Goal: Task Accomplishment & Management: Complete application form

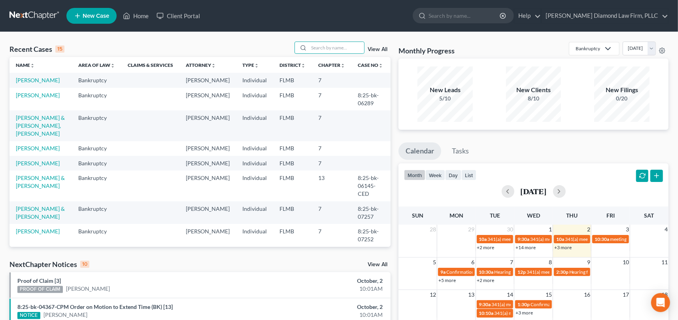
click at [559, 247] on link "+3 more" at bounding box center [562, 247] width 17 height 6
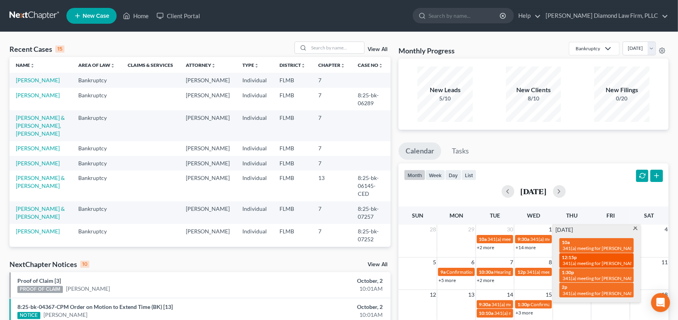
click at [605, 258] on div "12:15p 341(a) meeting for [PERSON_NAME]" at bounding box center [596, 260] width 70 height 12
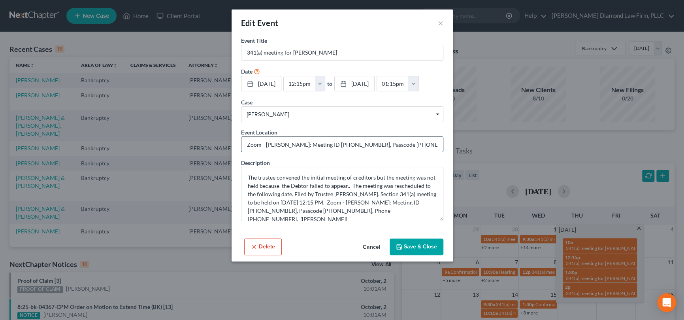
drag, startPoint x: 353, startPoint y: 143, endPoint x: 319, endPoint y: 146, distance: 33.7
click at [319, 146] on input "Zoom - [PERSON_NAME]: Meeting ID [PHONE_NUMBER], Passcode [PHONE_NUMBER], Phone…" at bounding box center [341, 144] width 201 height 15
drag, startPoint x: 409, startPoint y: 143, endPoint x: 378, endPoint y: 145, distance: 31.3
click at [378, 145] on input "Zoom - [PERSON_NAME]: Meeting ID [PHONE_NUMBER], Passcode [PHONE_NUMBER], Phone…" at bounding box center [341, 144] width 201 height 15
click at [439, 21] on button "×" at bounding box center [441, 22] width 6 height 9
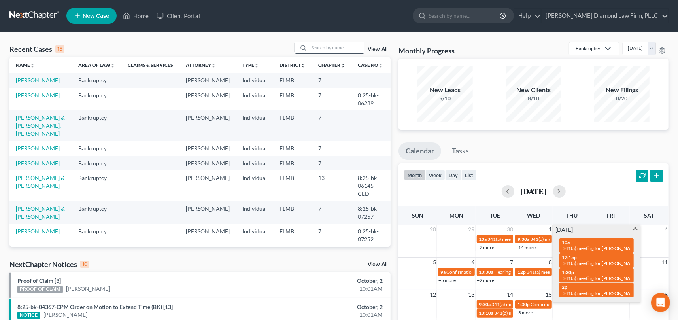
click at [335, 49] on input "search" at bounding box center [336, 47] width 55 height 11
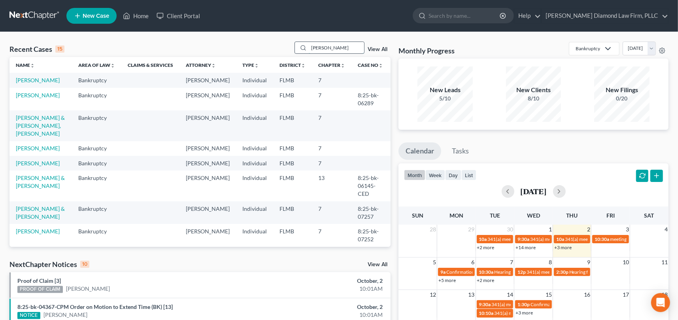
type input "[PERSON_NAME]"
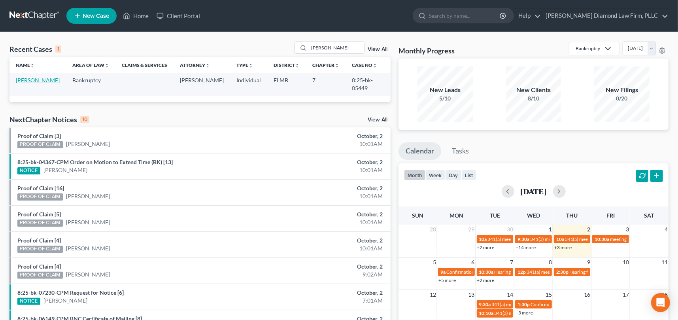
click at [50, 82] on link "[PERSON_NAME]" at bounding box center [38, 80] width 44 height 7
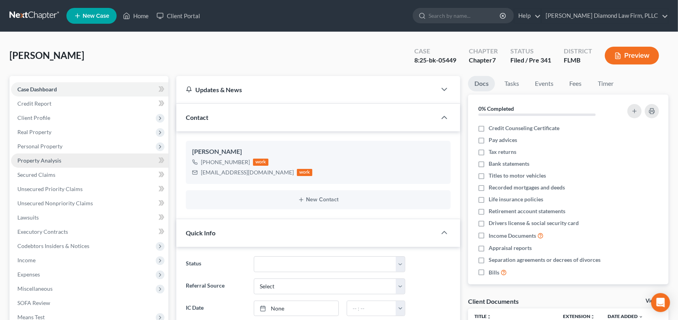
click at [49, 162] on span "Property Analysis" at bounding box center [39, 160] width 44 height 7
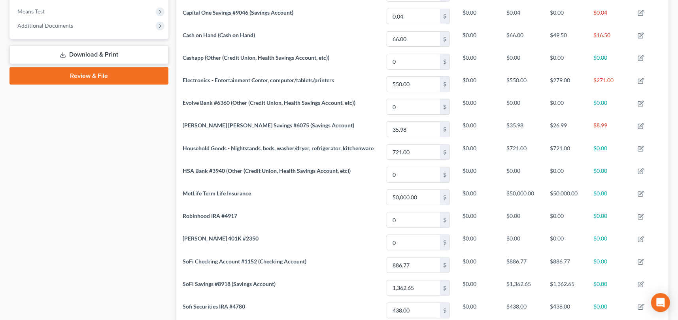
scroll to position [237, 0]
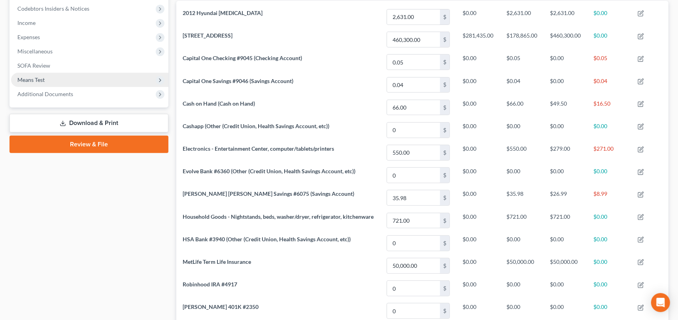
click at [50, 78] on span "Means Test" at bounding box center [89, 80] width 157 height 14
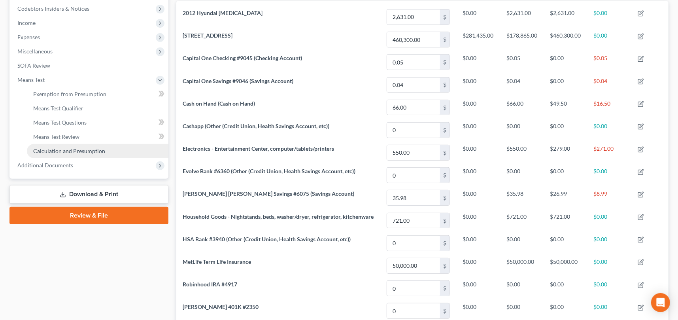
click at [72, 148] on span "Calculation and Presumption" at bounding box center [69, 150] width 72 height 7
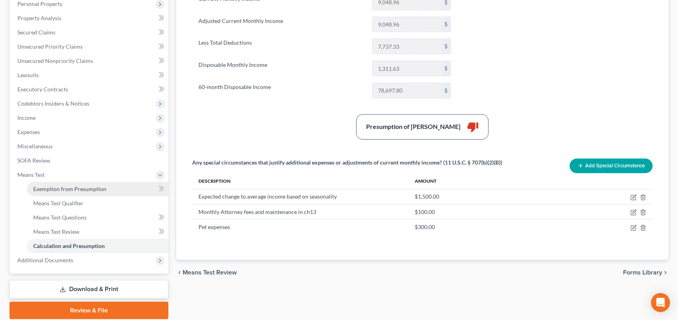
scroll to position [158, 0]
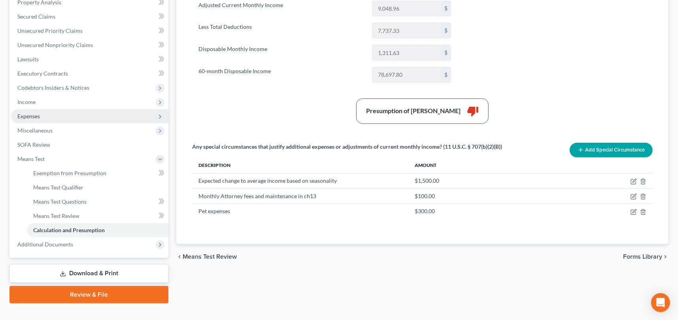
click at [44, 114] on span "Expenses" at bounding box center [89, 116] width 157 height 14
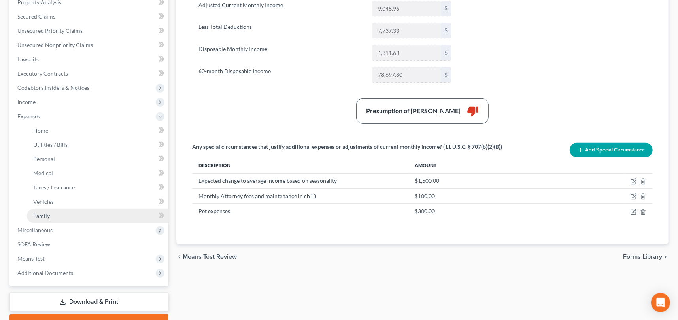
click at [65, 215] on link "Family" at bounding box center [97, 216] width 141 height 14
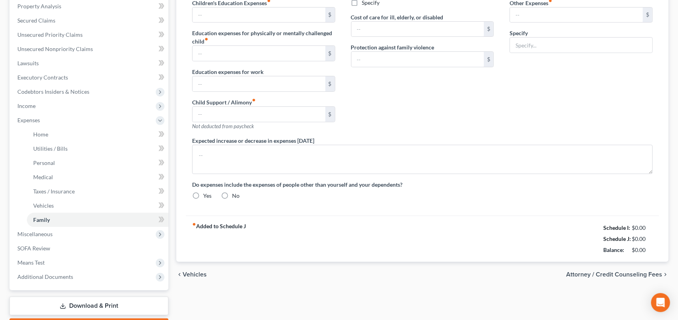
type input "300.00"
type input "0.00"
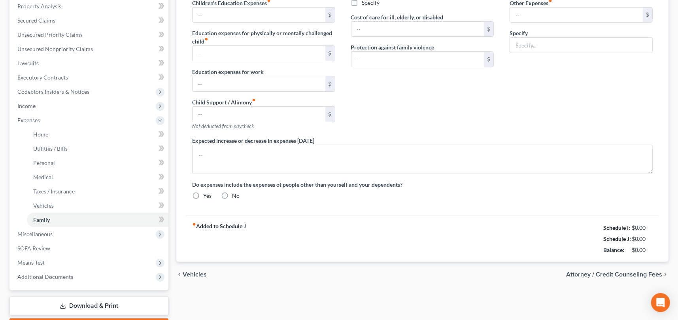
type input "0.00"
type input "400.00"
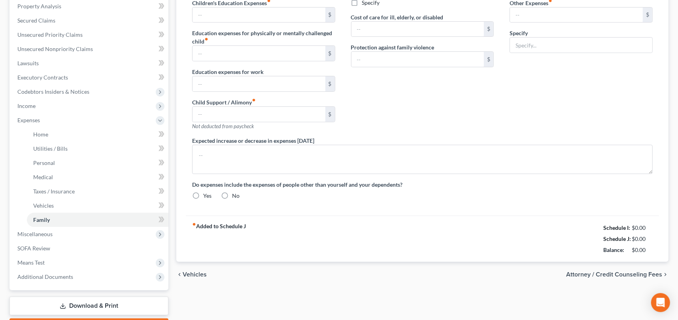
type input "Pet Expenses"
type textarea "Has to pay for roof repair from the hurricane. Drywall damage as well"
radio input "true"
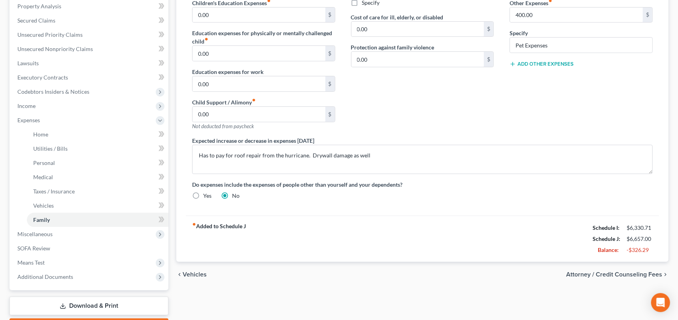
scroll to position [158, 0]
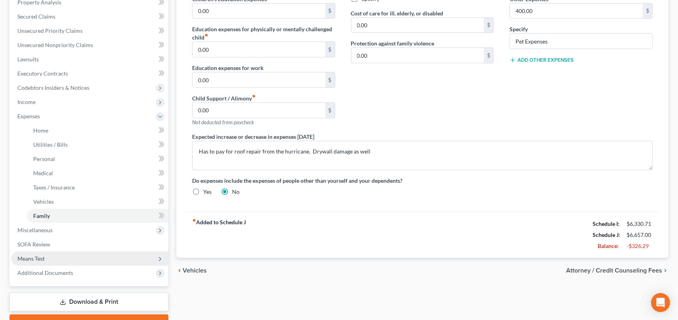
click at [38, 258] on span "Means Test" at bounding box center [30, 258] width 27 height 7
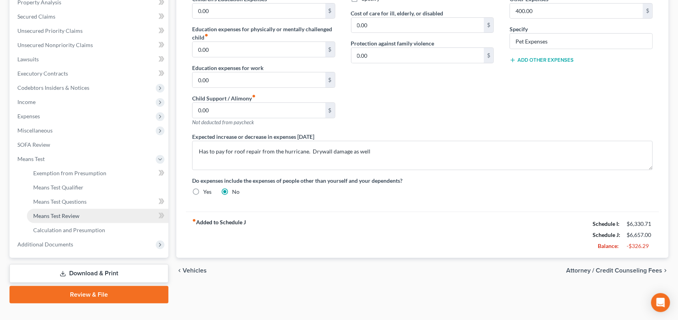
click at [53, 216] on span "Means Test Review" at bounding box center [56, 215] width 46 height 7
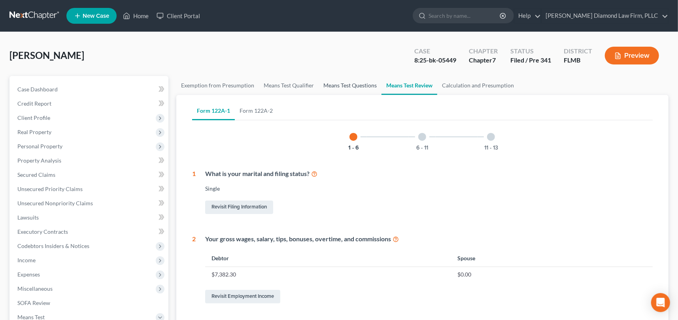
drag, startPoint x: 346, startPoint y: 85, endPoint x: 358, endPoint y: 94, distance: 14.8
click at [345, 85] on link "Means Test Questions" at bounding box center [349, 85] width 63 height 19
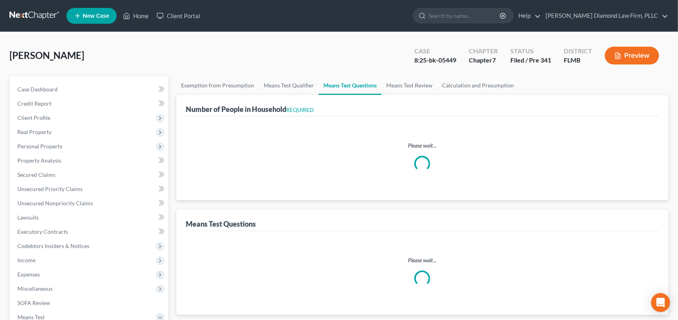
select select "0"
select select "60"
select select "2"
select select "1"
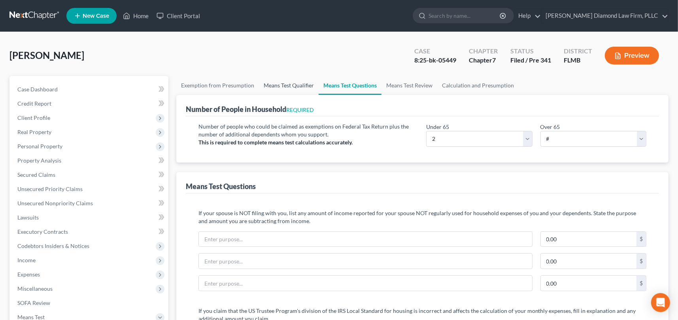
click at [282, 85] on link "Means Test Qualifier" at bounding box center [289, 85] width 60 height 19
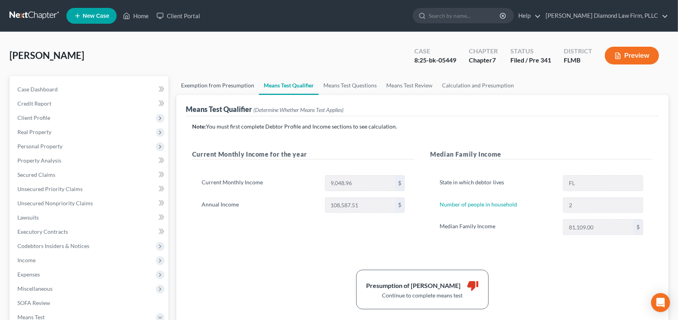
click at [219, 81] on link "Exemption from Presumption" at bounding box center [217, 85] width 83 height 19
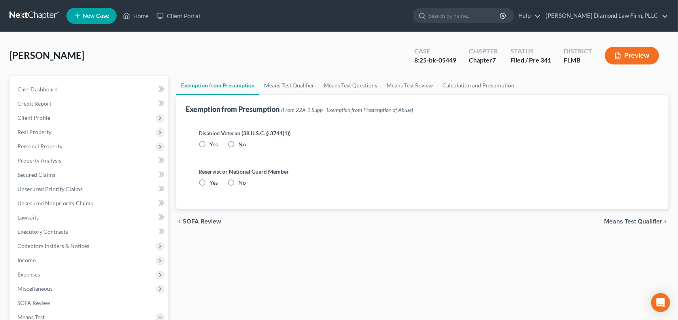
radio input "true"
click at [280, 83] on link "Means Test Qualifier" at bounding box center [289, 85] width 60 height 19
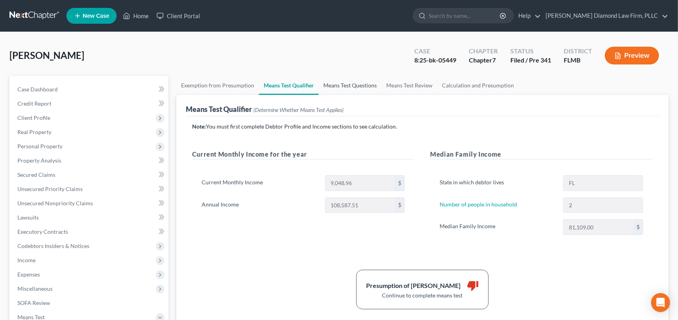
click at [355, 88] on link "Means Test Questions" at bounding box center [349, 85] width 63 height 19
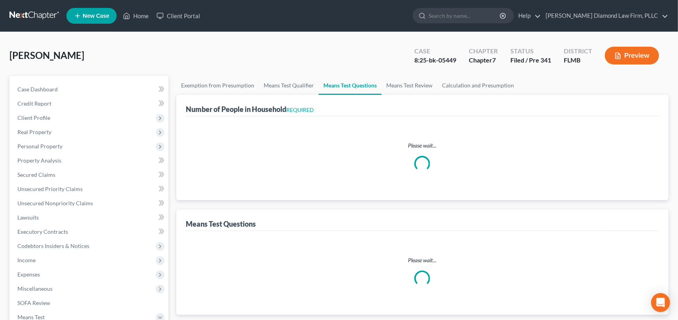
select select "0"
select select "60"
select select "2"
select select "1"
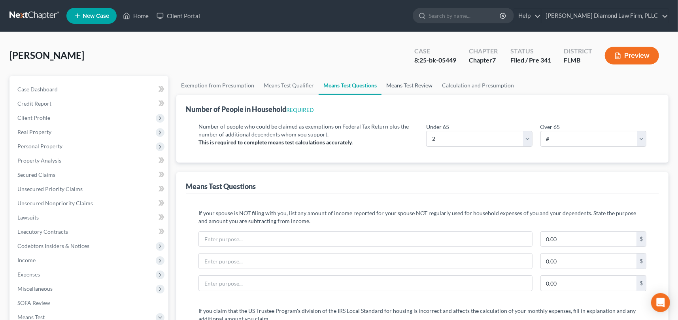
click at [403, 85] on link "Means Test Review" at bounding box center [409, 85] width 56 height 19
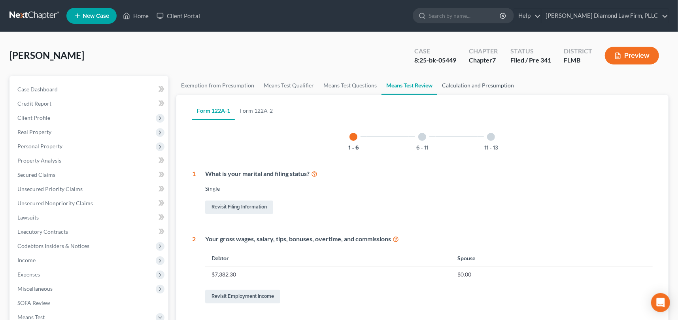
drag, startPoint x: 459, startPoint y: 82, endPoint x: 462, endPoint y: 85, distance: 4.2
click at [459, 82] on link "Calculation and Presumption" at bounding box center [477, 85] width 81 height 19
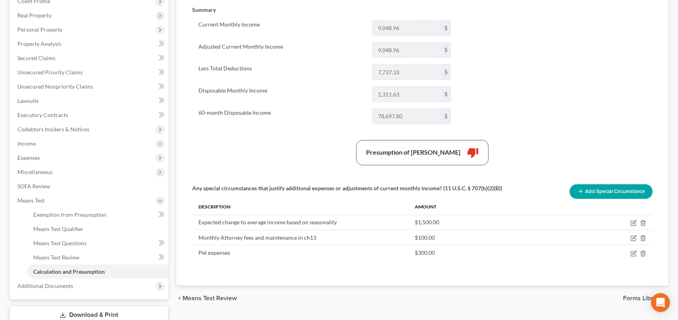
scroll to position [119, 0]
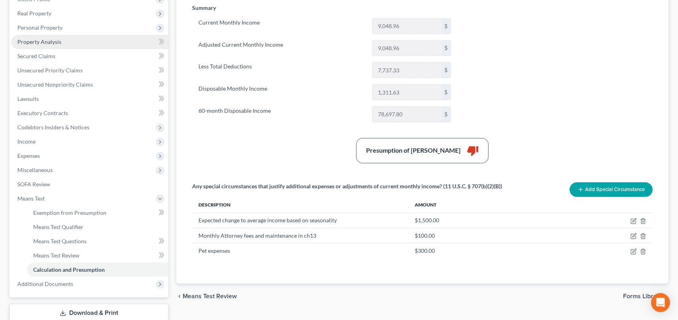
click at [55, 42] on span "Property Analysis" at bounding box center [39, 41] width 44 height 7
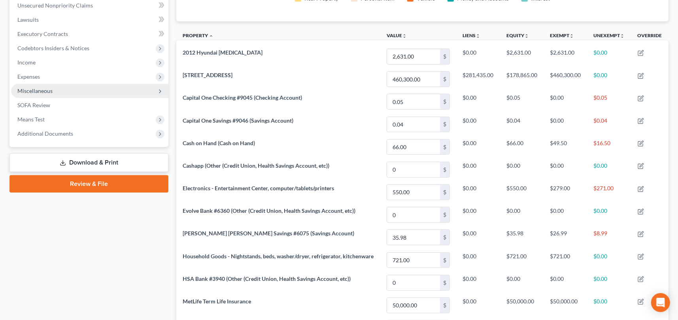
click at [43, 90] on span "Miscellaneous" at bounding box center [34, 90] width 35 height 7
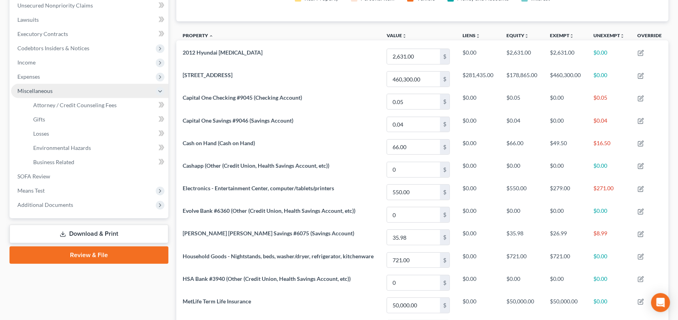
click at [159, 91] on icon at bounding box center [160, 91] width 6 height 6
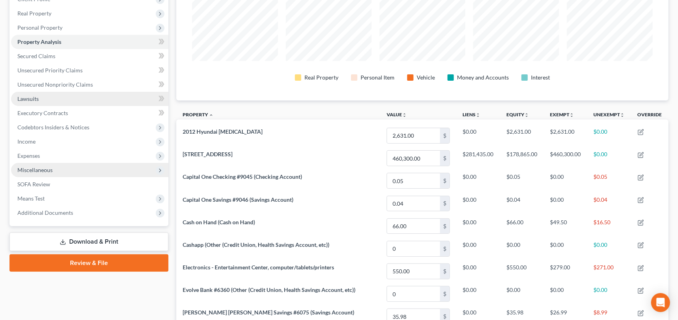
click at [39, 100] on link "Lawsuits" at bounding box center [89, 99] width 157 height 14
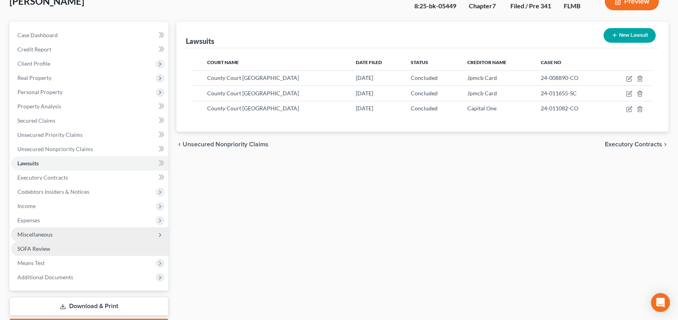
scroll to position [79, 0]
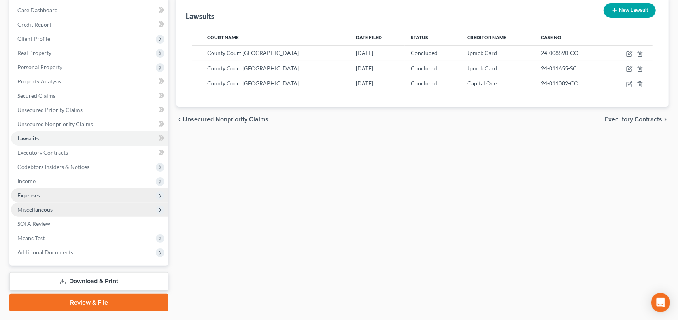
click at [38, 194] on span "Expenses" at bounding box center [28, 195] width 23 height 7
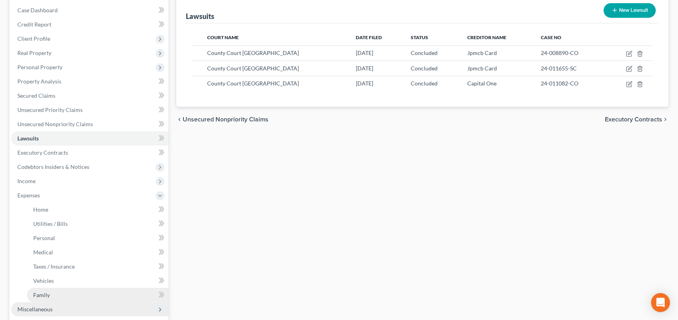
click at [53, 295] on link "Family" at bounding box center [97, 295] width 141 height 14
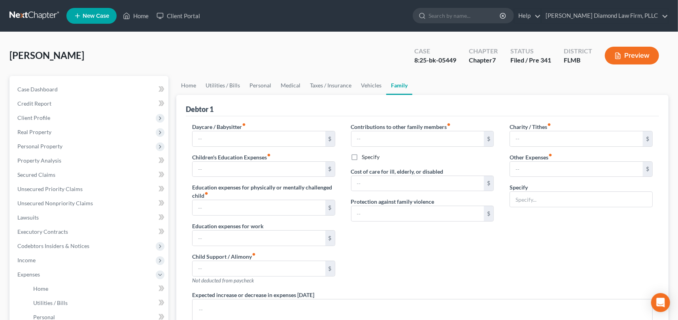
type input "300.00"
type input "0.00"
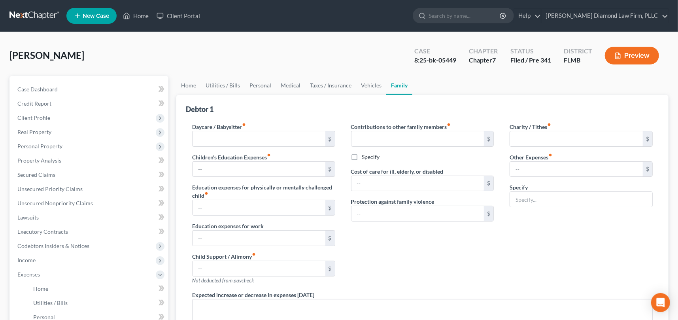
type input "0.00"
type input "400.00"
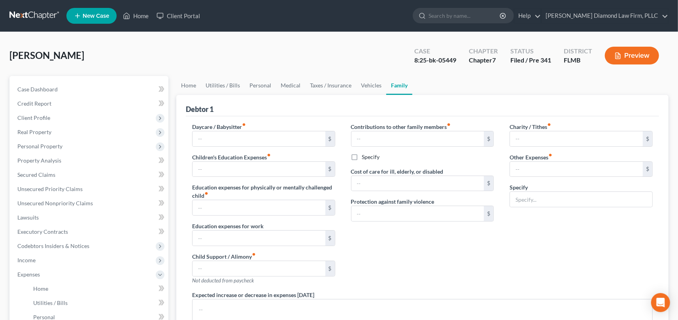
type input "Pet Expenses"
type textarea "Has to pay for roof repair from the hurricane. Drywall damage as well"
radio input "true"
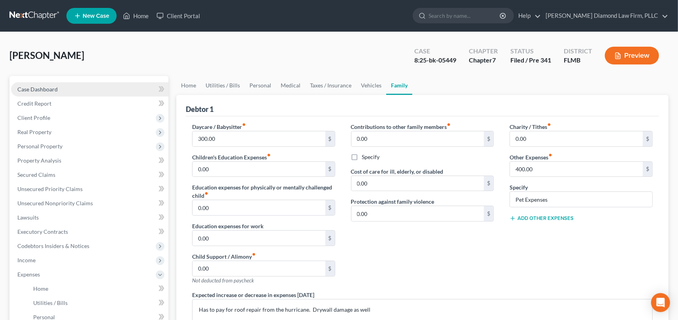
click at [41, 87] on span "Case Dashboard" at bounding box center [37, 89] width 40 height 7
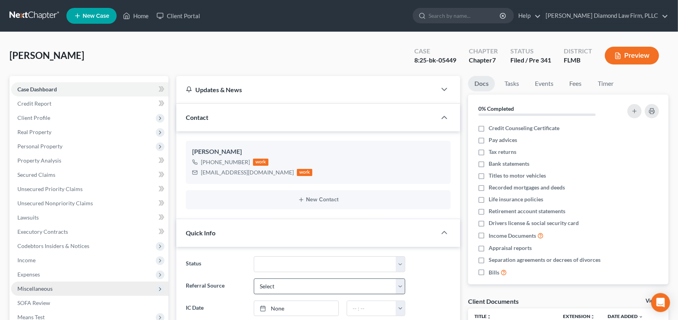
scroll to position [79, 0]
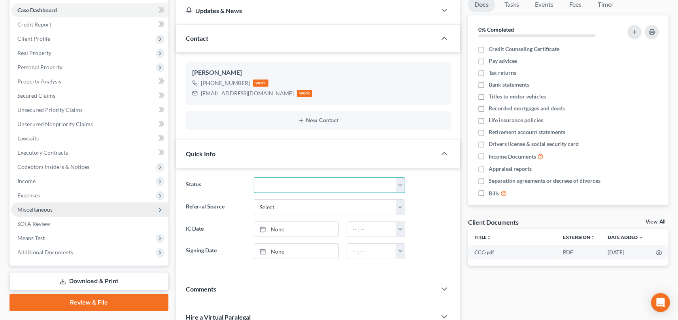
click at [400, 185] on select "Discharged Discharge Litigation Dismissal Notice Dismissed Filed Filed / Pre 34…" at bounding box center [329, 185] width 151 height 16
select select "12"
click at [254, 177] on select "Discharged Discharge Litigation Dismissal Notice Dismissed Filed Filed / Pre 34…" at bounding box center [329, 185] width 151 height 16
click at [49, 53] on span "Real Property" at bounding box center [34, 52] width 34 height 7
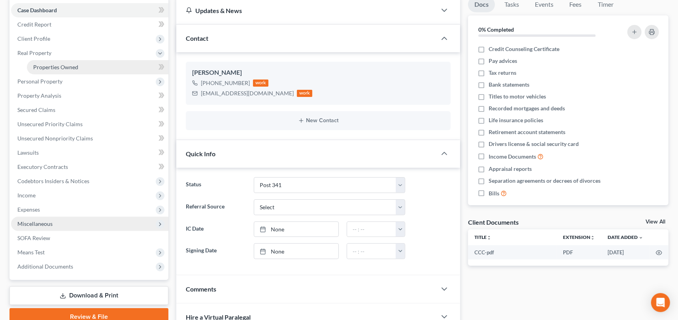
click at [61, 67] on span "Properties Owned" at bounding box center [55, 67] width 45 height 7
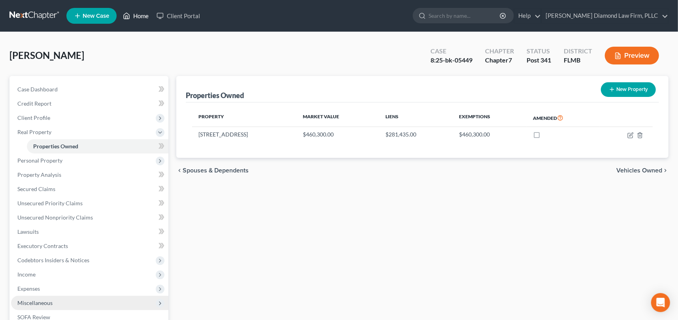
click at [144, 14] on link "Home" at bounding box center [136, 16] width 34 height 14
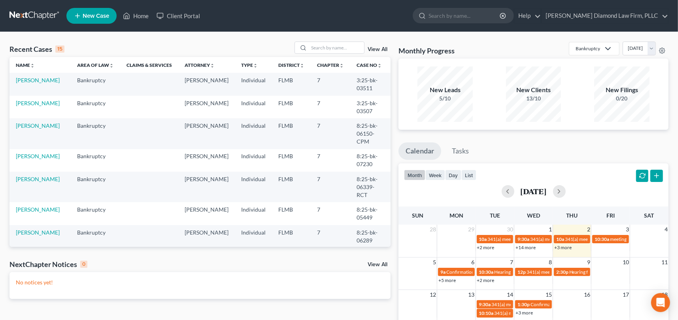
click at [564, 247] on link "+3 more" at bounding box center [562, 247] width 17 height 6
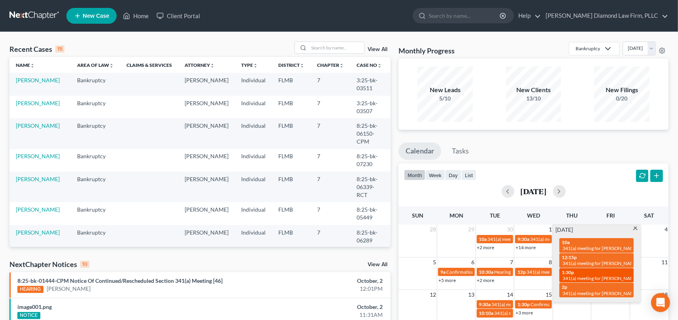
click at [599, 274] on div "1:30p 341(a) meeting for [PERSON_NAME] & [PERSON_NAME]" at bounding box center [596, 275] width 70 height 12
select select "Days"
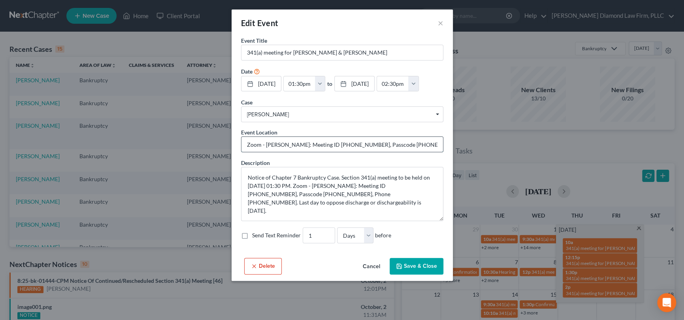
drag, startPoint x: 351, startPoint y: 142, endPoint x: 318, endPoint y: 142, distance: 32.8
click at [318, 142] on input "Zoom - [PERSON_NAME]: Meeting ID [PHONE_NUMBER], Passcode [PHONE_NUMBER], Phone…" at bounding box center [341, 144] width 201 height 15
click at [373, 188] on textarea "Notice of Chapter 7 Bankruptcy Case. Section 341(a) meeting to be held on [DATE…" at bounding box center [342, 194] width 202 height 54
drag, startPoint x: 411, startPoint y: 185, endPoint x: 388, endPoint y: 183, distance: 23.0
click at [388, 183] on textarea "Notice of Chapter 7 Bankruptcy Case. Section 341(a) meeting to be held on [DATE…" at bounding box center [342, 194] width 202 height 54
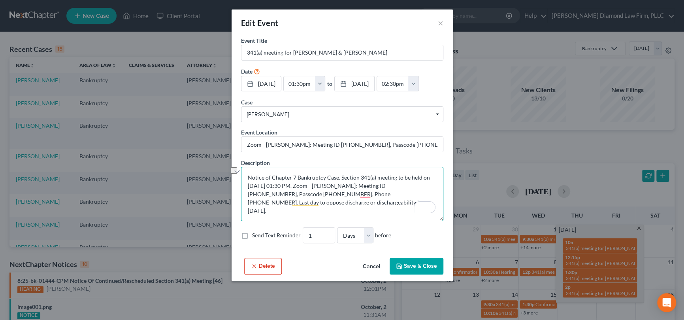
drag, startPoint x: 413, startPoint y: 182, endPoint x: 380, endPoint y: 183, distance: 32.8
click at [380, 183] on textarea "Notice of Chapter 7 Bankruptcy Case. Section 341(a) meeting to be held on [DATE…" at bounding box center [342, 194] width 202 height 54
click at [285, 191] on textarea "Notice of Chapter 7 Bankruptcy Case. Section 341(a) meeting to be held on [DATE…" at bounding box center [342, 194] width 202 height 54
drag, startPoint x: 302, startPoint y: 194, endPoint x: 272, endPoint y: 194, distance: 30.4
click at [272, 194] on textarea "Notice of Chapter 7 Bankruptcy Case. Section 341(a) meeting to be held on [DATE…" at bounding box center [342, 194] width 202 height 54
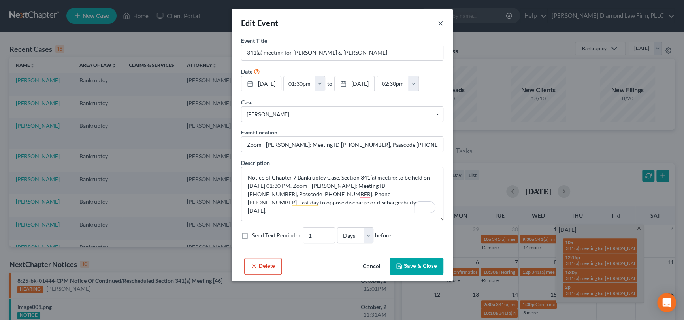
click at [441, 23] on button "×" at bounding box center [441, 22] width 6 height 9
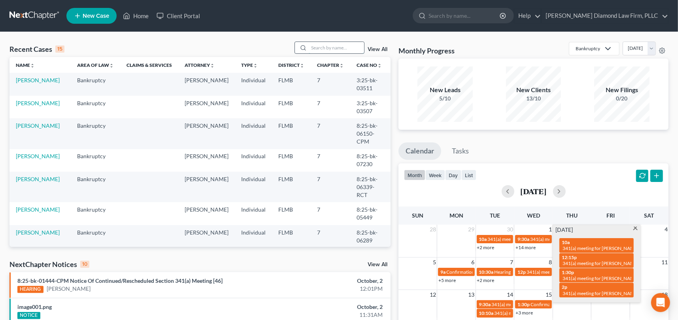
click at [313, 47] on input "search" at bounding box center [336, 47] width 55 height 11
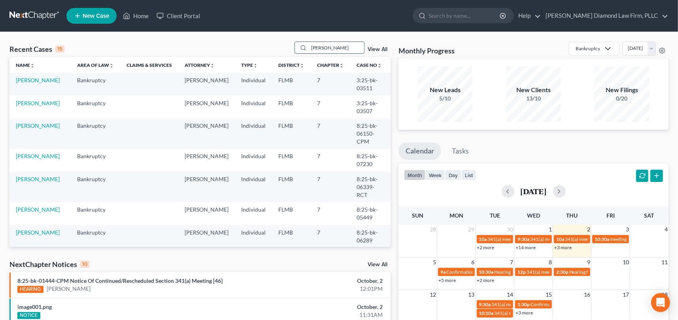
type input "[PERSON_NAME]"
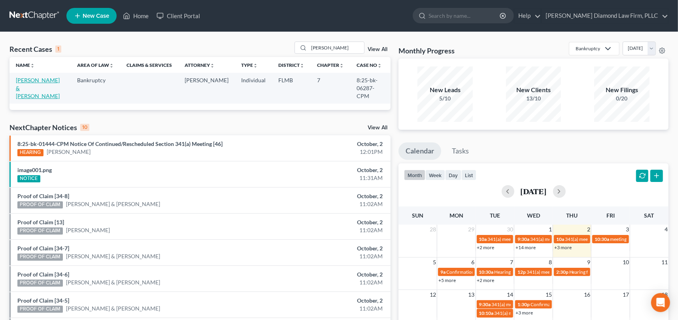
click at [31, 83] on link "[PERSON_NAME] & [PERSON_NAME]" at bounding box center [38, 88] width 44 height 23
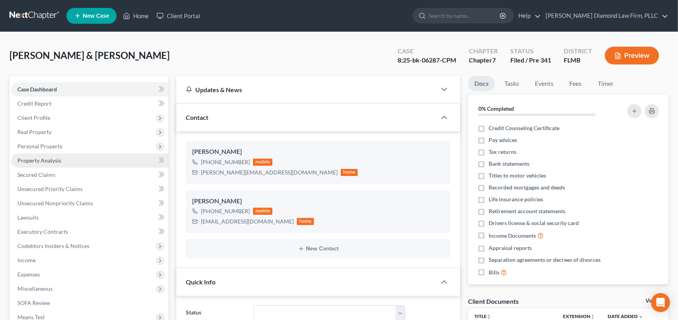
click at [47, 160] on span "Property Analysis" at bounding box center [39, 160] width 44 height 7
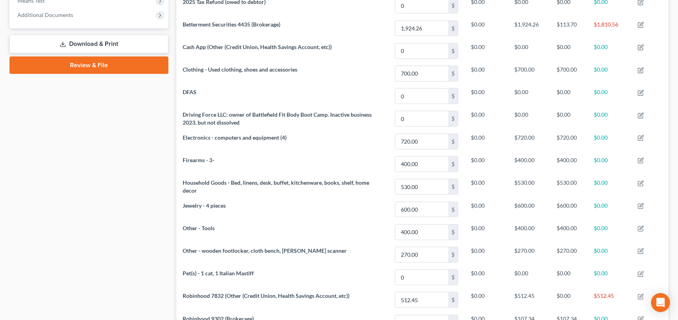
scroll to position [158, 0]
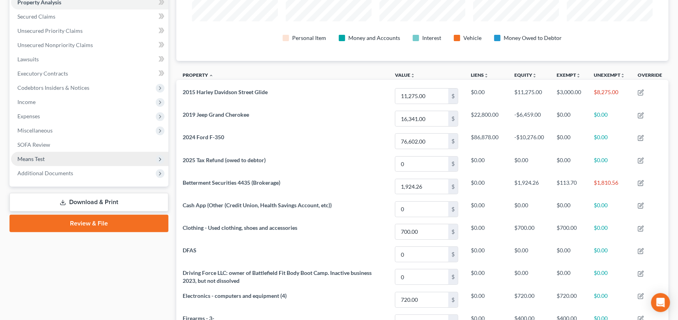
click at [40, 155] on span "Means Test" at bounding box center [30, 158] width 27 height 7
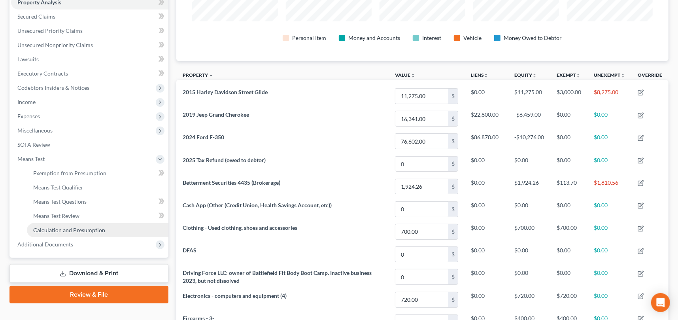
click at [53, 229] on span "Calculation and Presumption" at bounding box center [69, 229] width 72 height 7
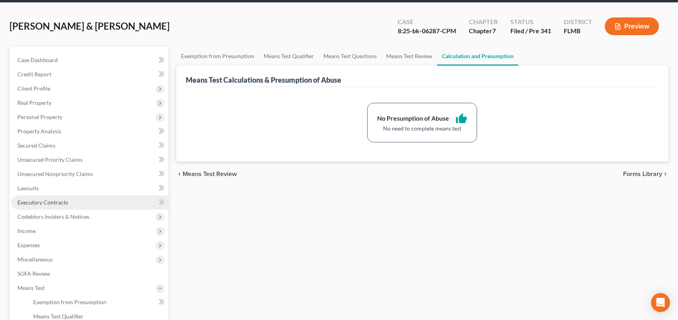
scroll to position [79, 0]
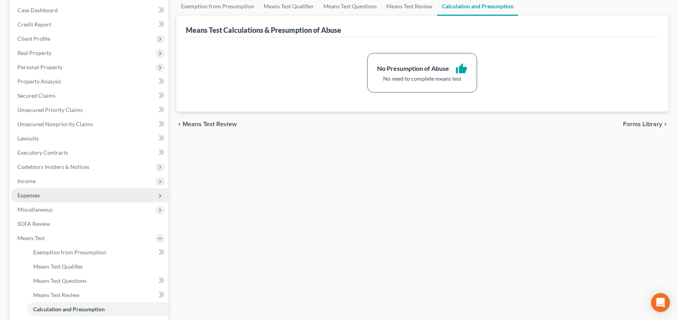
click at [32, 196] on span "Expenses" at bounding box center [28, 195] width 23 height 7
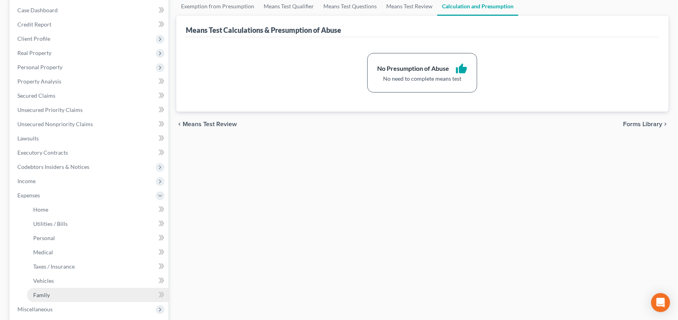
click at [47, 294] on span "Family" at bounding box center [41, 294] width 17 height 7
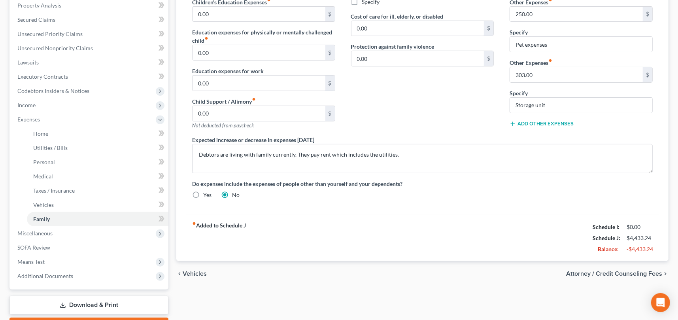
scroll to position [199, 0]
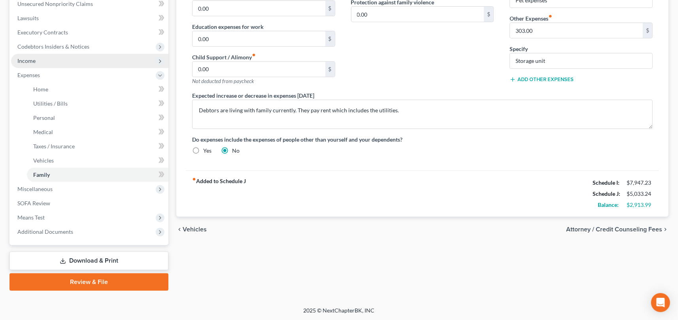
click at [40, 60] on span "Income" at bounding box center [89, 61] width 157 height 14
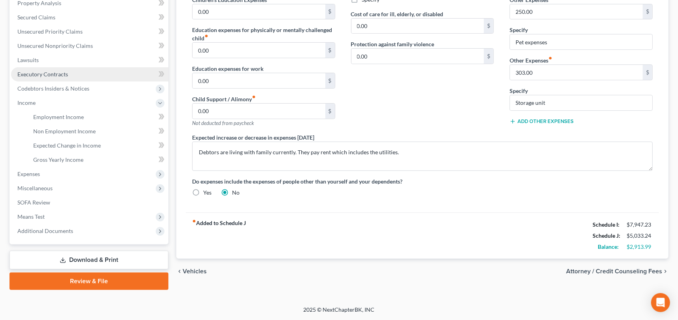
scroll to position [156, 0]
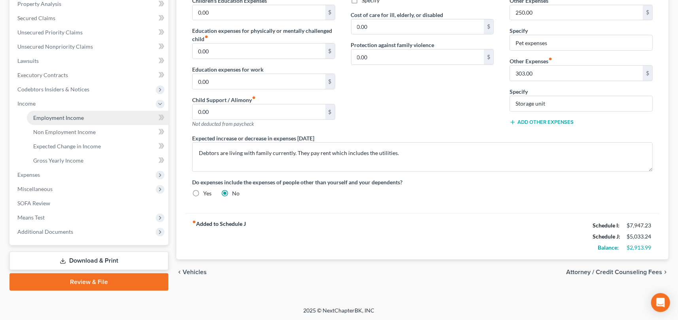
click at [56, 114] on span "Employment Income" at bounding box center [58, 117] width 51 height 7
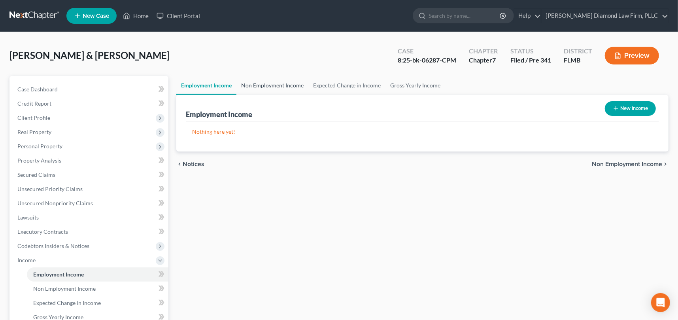
click at [276, 83] on link "Non Employment Income" at bounding box center [272, 85] width 72 height 19
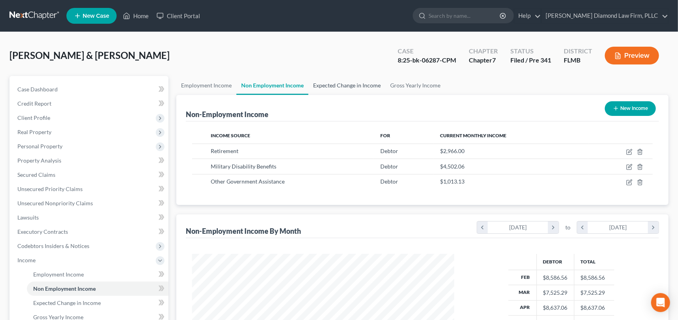
scroll to position [141, 277]
click at [138, 13] on link "Home" at bounding box center [136, 16] width 34 height 14
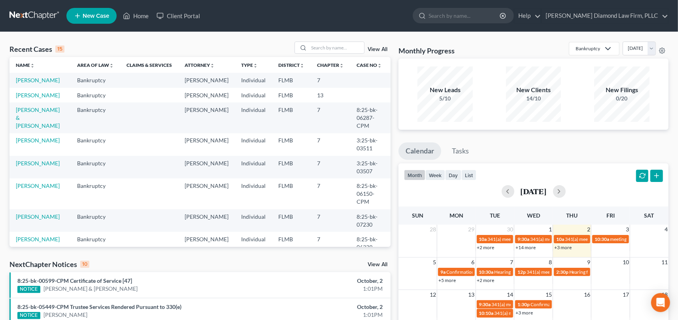
click at [565, 248] on link "+3 more" at bounding box center [562, 247] width 17 height 6
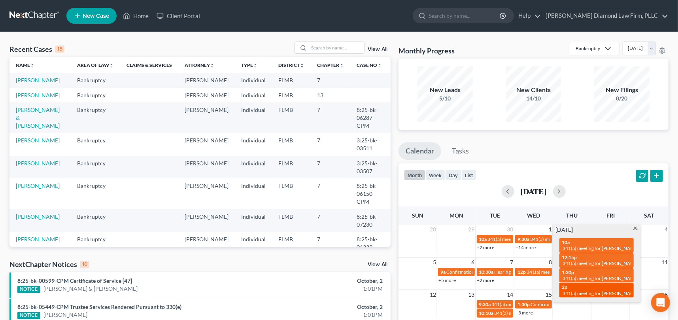
click at [618, 293] on span "341(a) meeting for [PERSON_NAME]" at bounding box center [600, 293] width 76 height 6
select select "Days"
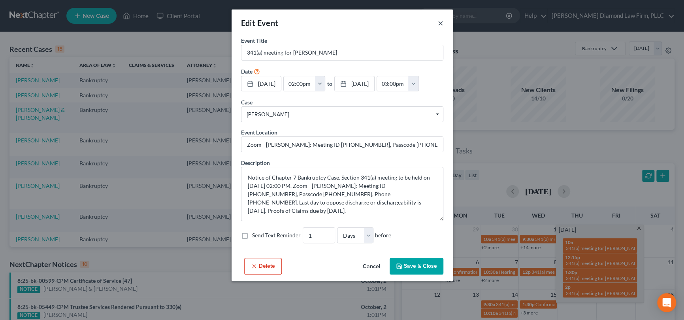
click at [439, 20] on button "×" at bounding box center [441, 22] width 6 height 9
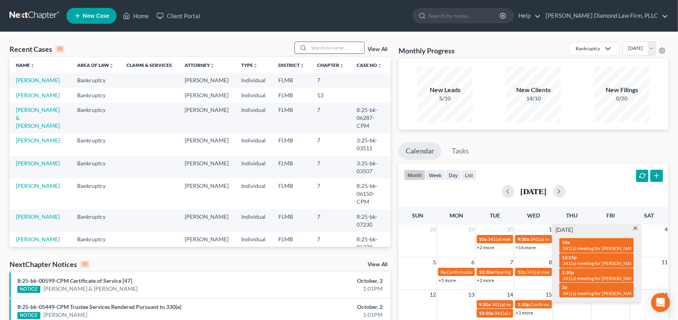
click at [323, 48] on input "search" at bounding box center [336, 47] width 55 height 11
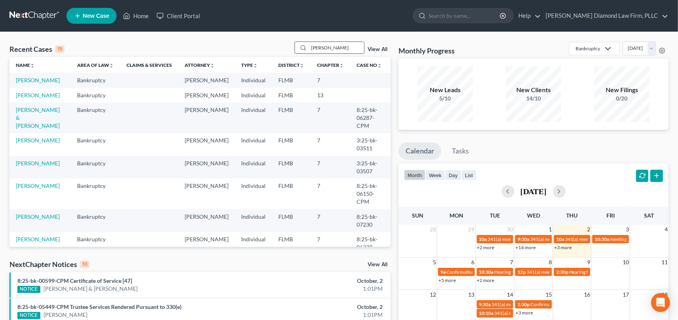
type input "[PERSON_NAME]"
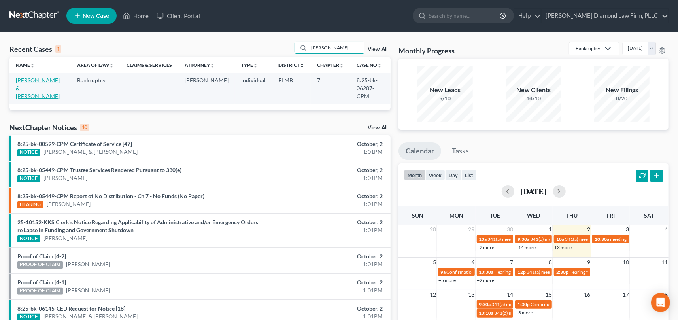
click at [40, 82] on link "[PERSON_NAME] & [PERSON_NAME]" at bounding box center [38, 88] width 44 height 23
select select "5"
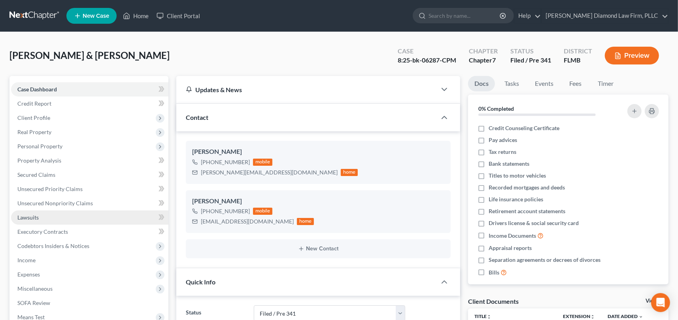
click at [35, 218] on span "Lawsuits" at bounding box center [27, 217] width 21 height 7
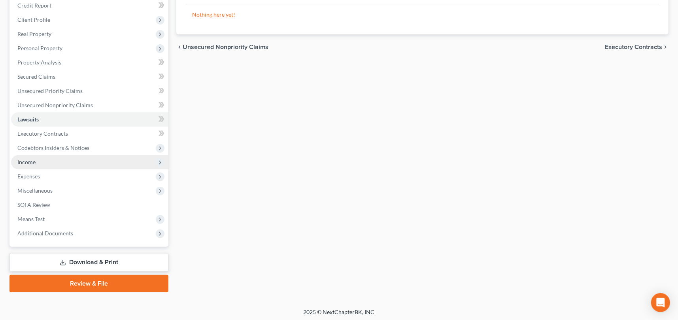
scroll to position [100, 0]
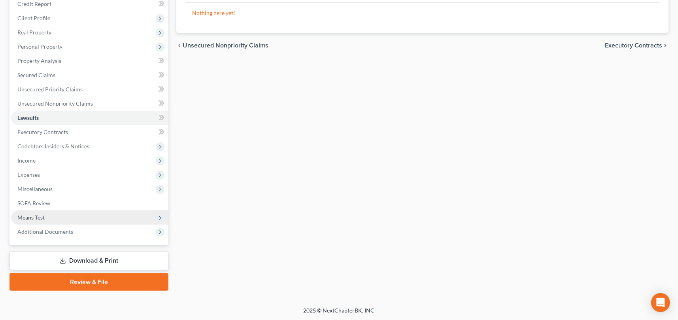
click at [37, 215] on span "Means Test" at bounding box center [30, 217] width 27 height 7
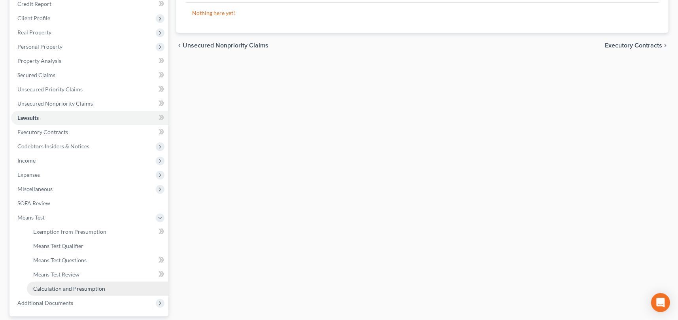
click at [80, 286] on span "Calculation and Presumption" at bounding box center [69, 288] width 72 height 7
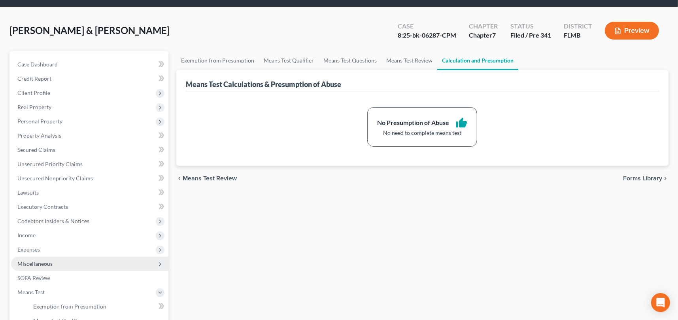
scroll to position [40, 0]
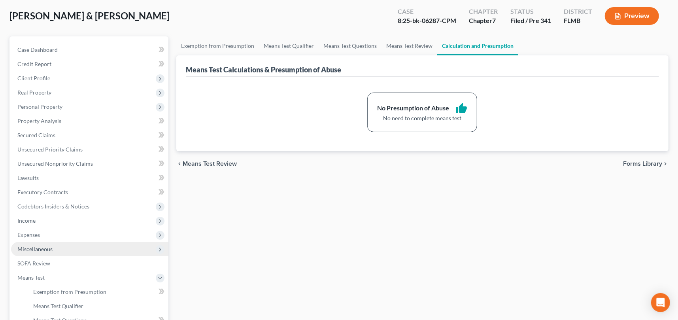
click at [44, 244] on span "Miscellaneous" at bounding box center [89, 249] width 157 height 14
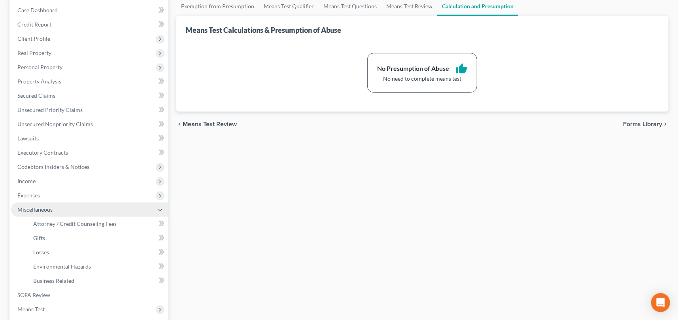
click at [160, 209] on icon at bounding box center [160, 210] width 6 height 6
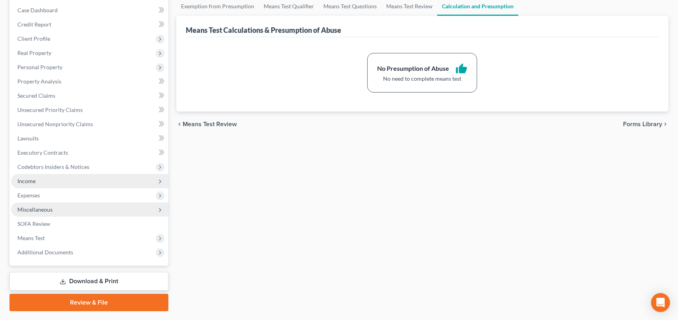
click at [25, 177] on span "Income" at bounding box center [26, 180] width 18 height 7
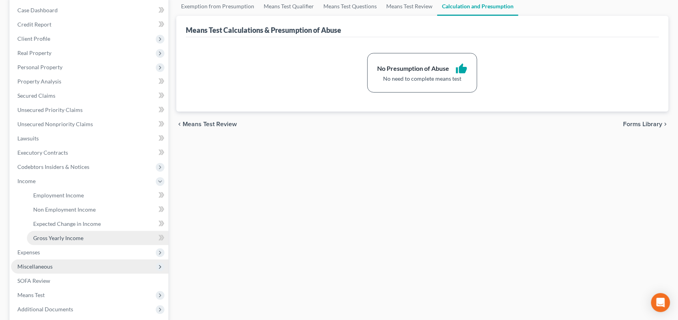
click at [68, 239] on span "Gross Yearly Income" at bounding box center [58, 237] width 50 height 7
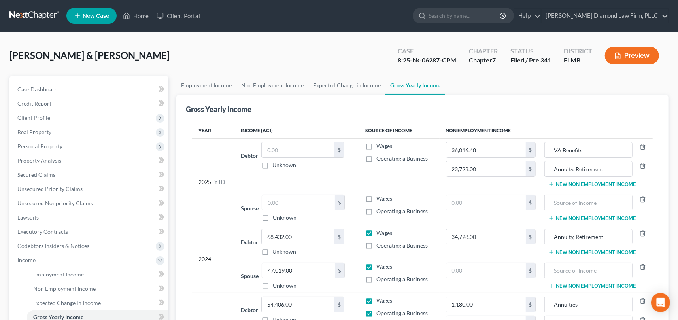
click at [636, 55] on button "Preview" at bounding box center [631, 56] width 54 height 18
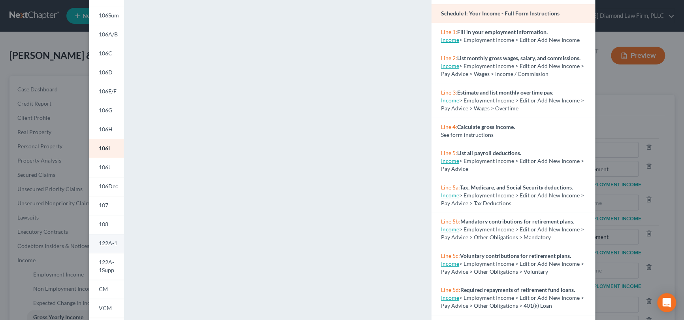
scroll to position [126, 0]
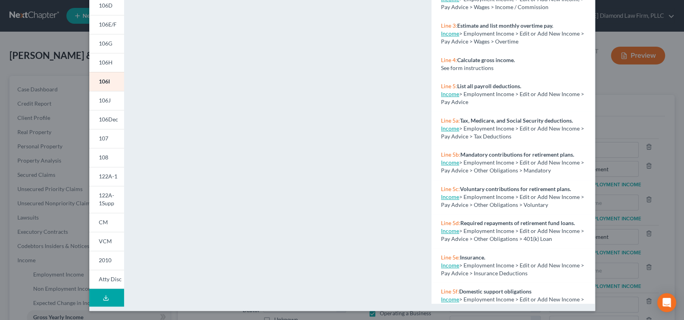
click at [104, 294] on icon at bounding box center [106, 297] width 6 height 6
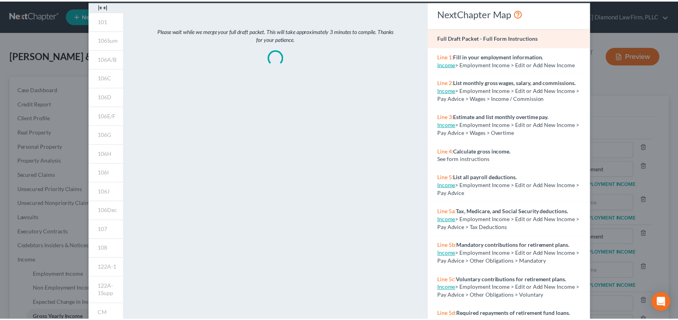
scroll to position [0, 0]
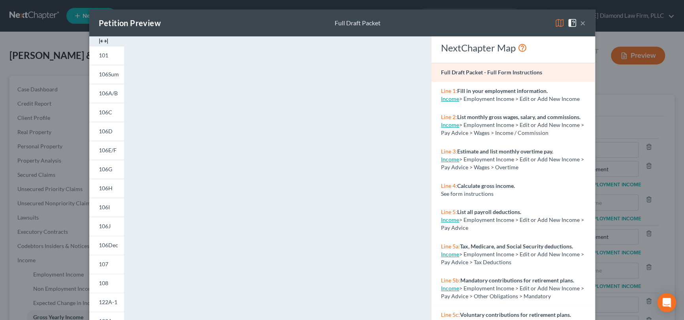
click at [427, 19] on div "Petition Preview Full Draft Packet ×" at bounding box center [342, 22] width 506 height 27
click at [580, 21] on button "×" at bounding box center [583, 22] width 6 height 9
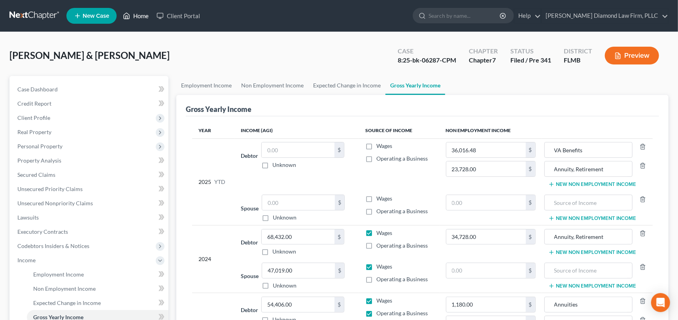
click at [143, 17] on link "Home" at bounding box center [136, 16] width 34 height 14
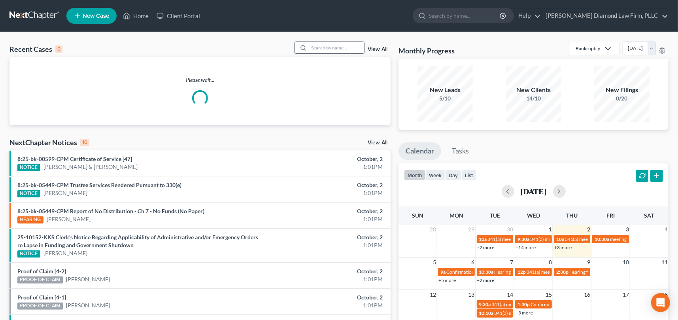
click at [316, 45] on input "search" at bounding box center [336, 47] width 55 height 11
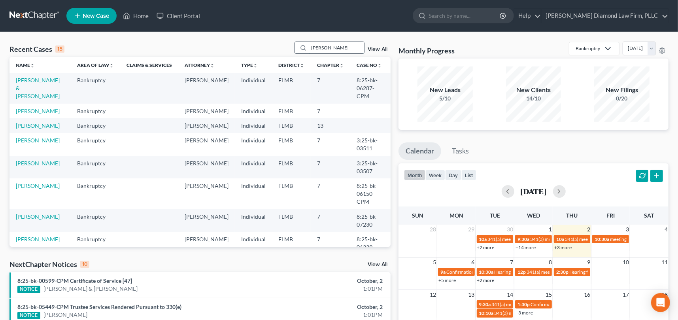
type input "[PERSON_NAME]"
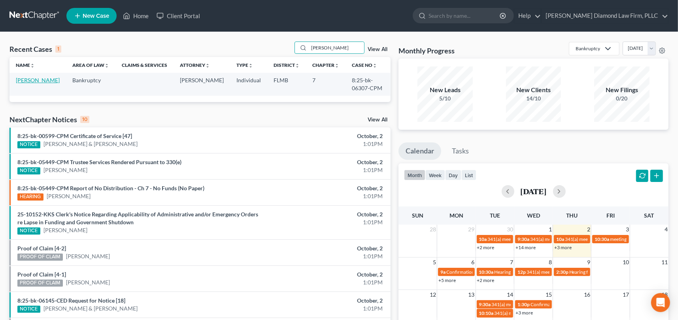
click at [22, 81] on link "[PERSON_NAME]" at bounding box center [38, 80] width 44 height 7
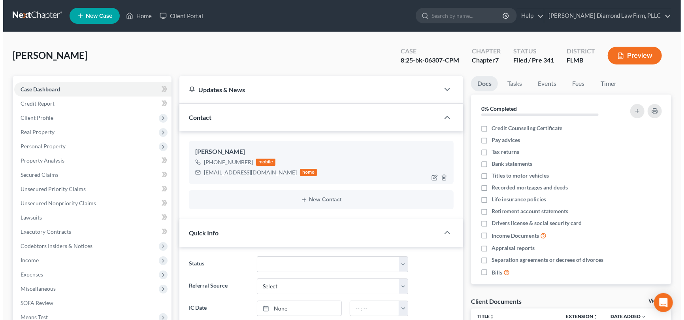
scroll to position [141, 0]
click at [635, 53] on button "Preview" at bounding box center [631, 56] width 54 height 18
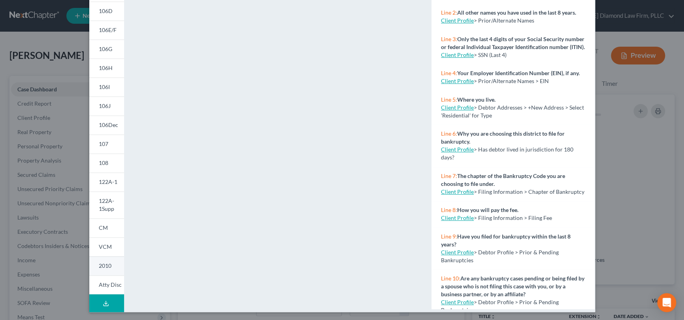
scroll to position [121, 0]
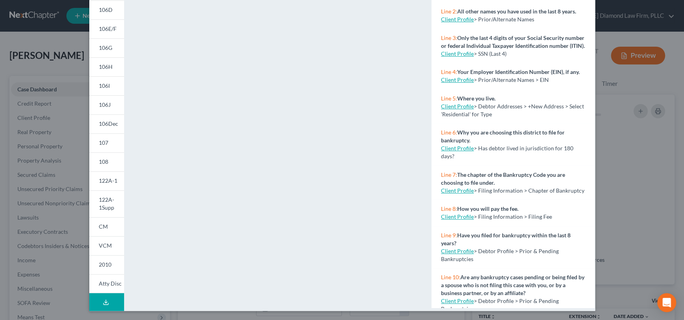
drag, startPoint x: 104, startPoint y: 302, endPoint x: 109, endPoint y: 299, distance: 6.0
click at [104, 303] on icon at bounding box center [106, 302] width 6 height 6
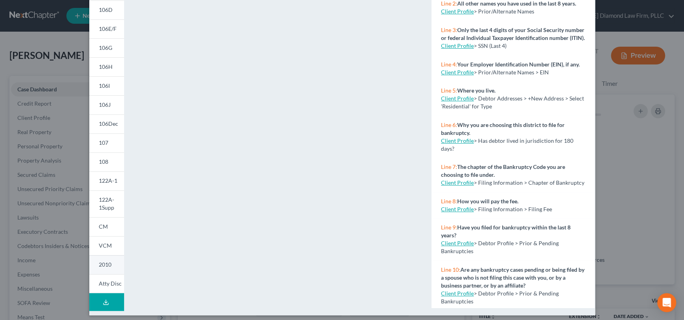
scroll to position [126, 0]
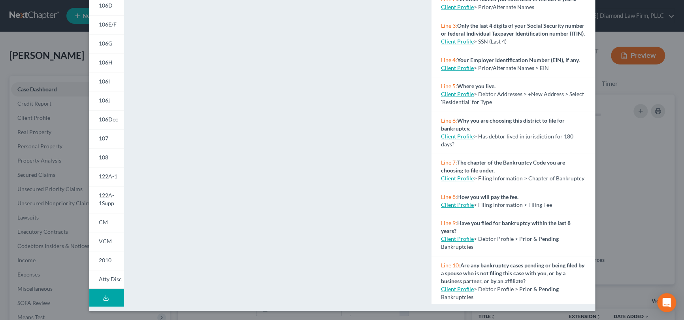
click at [103, 297] on icon at bounding box center [106, 297] width 6 height 6
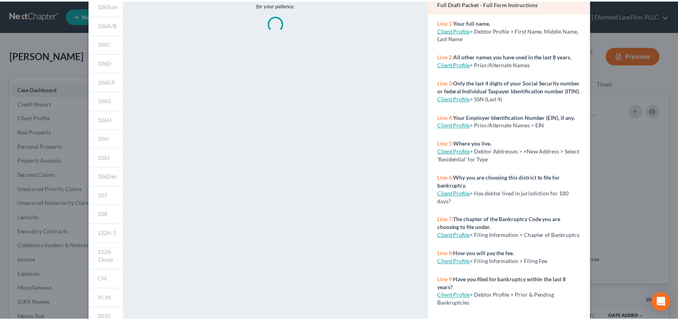
scroll to position [3, 0]
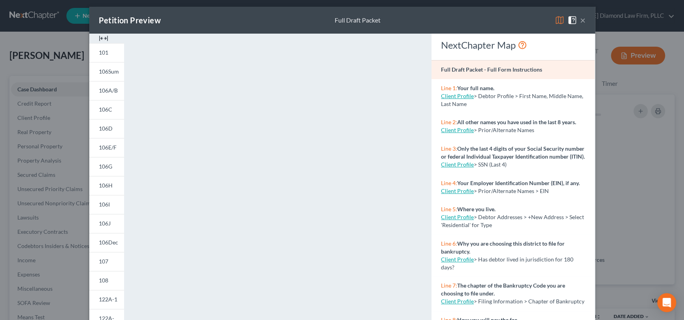
click at [473, 19] on div "Petition Preview Full Draft Packet ×" at bounding box center [342, 20] width 506 height 27
click at [580, 19] on button "×" at bounding box center [583, 19] width 6 height 9
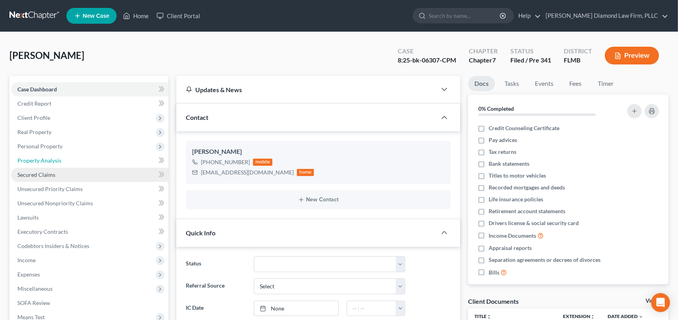
drag, startPoint x: 58, startPoint y: 162, endPoint x: 83, endPoint y: 171, distance: 27.0
click at [58, 162] on span "Property Analysis" at bounding box center [39, 160] width 44 height 7
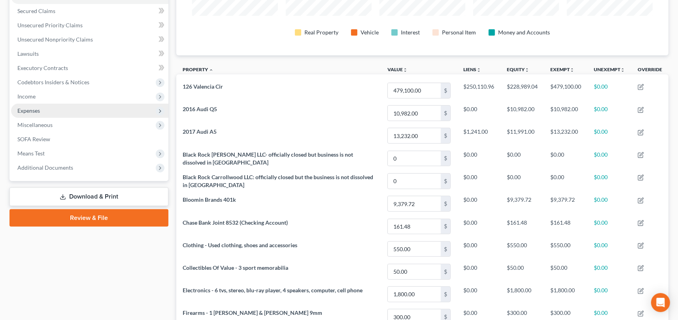
scroll to position [117, 0]
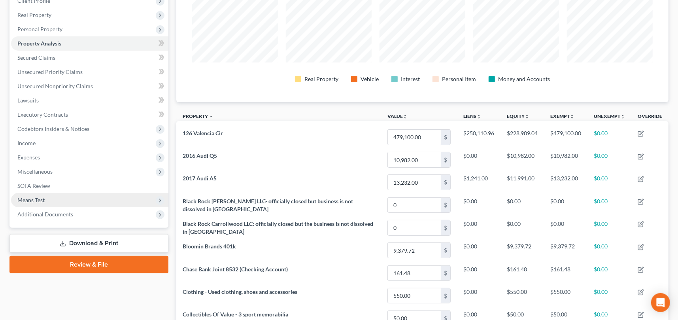
click at [46, 196] on span "Means Test" at bounding box center [89, 200] width 157 height 14
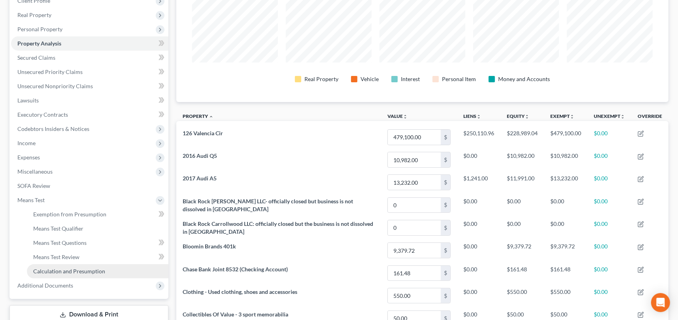
click at [85, 267] on span "Calculation and Presumption" at bounding box center [69, 270] width 72 height 7
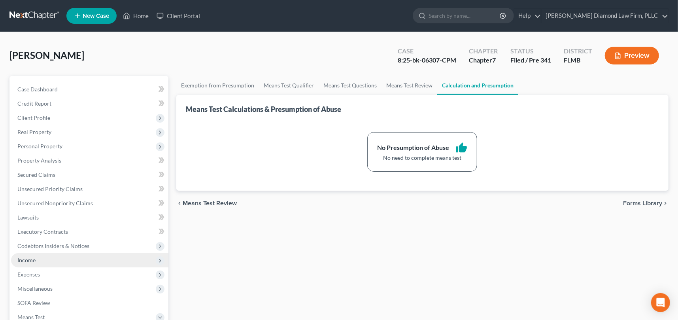
click at [35, 259] on span "Income" at bounding box center [26, 259] width 18 height 7
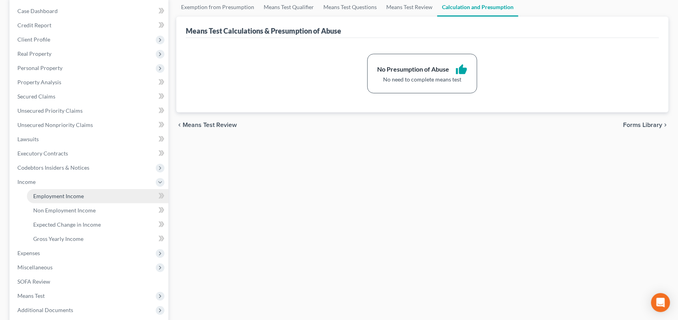
scroll to position [40, 0]
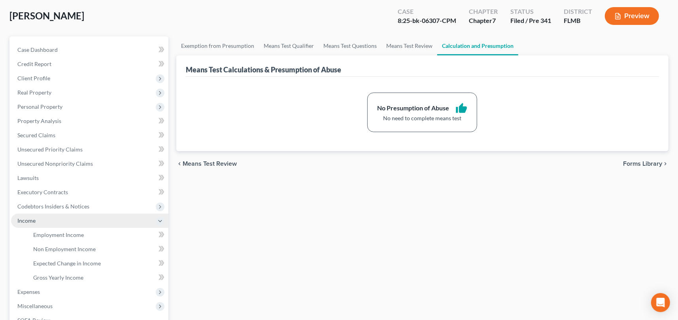
click at [161, 220] on polyline at bounding box center [159, 221] width 3 height 2
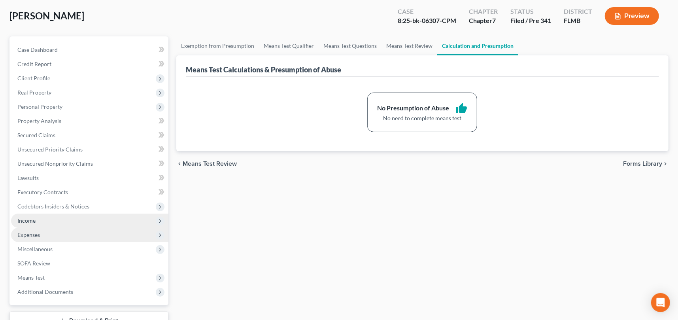
click at [47, 234] on span "Expenses" at bounding box center [89, 235] width 157 height 14
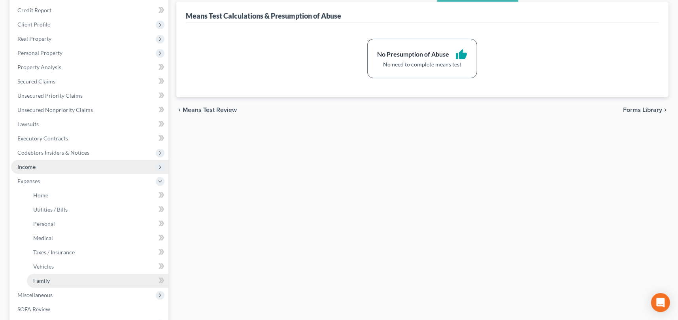
scroll to position [119, 0]
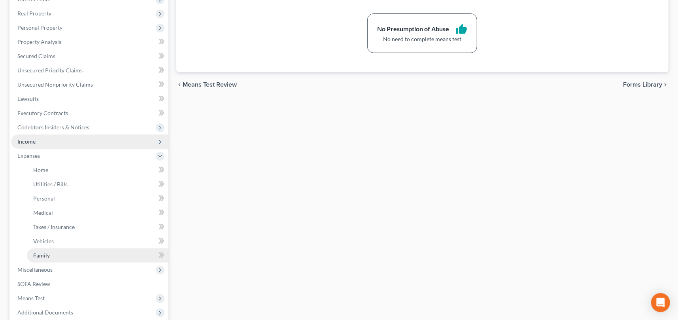
click at [46, 255] on span "Family" at bounding box center [41, 255] width 17 height 7
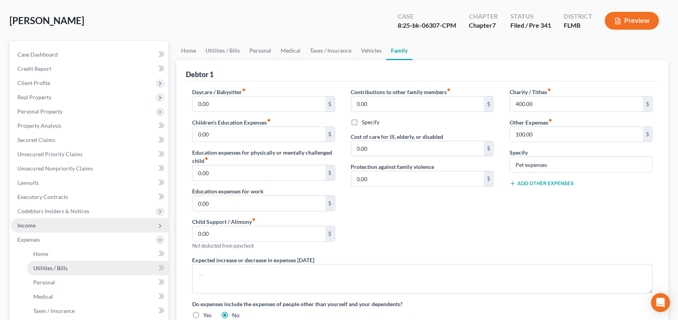
scroll to position [79, 0]
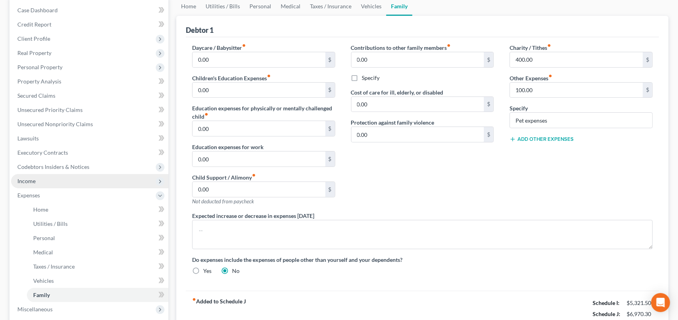
click at [38, 181] on span "Income" at bounding box center [89, 181] width 157 height 14
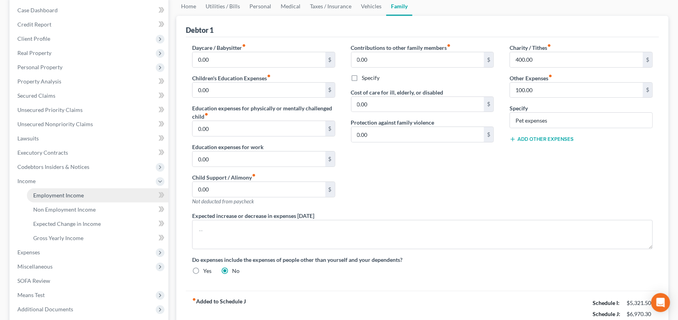
click at [56, 194] on span "Employment Income" at bounding box center [58, 195] width 51 height 7
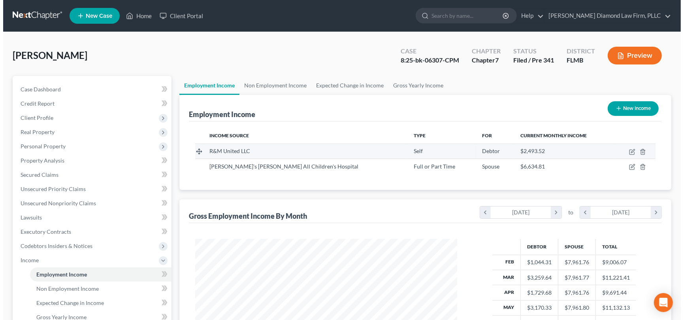
scroll to position [141, 277]
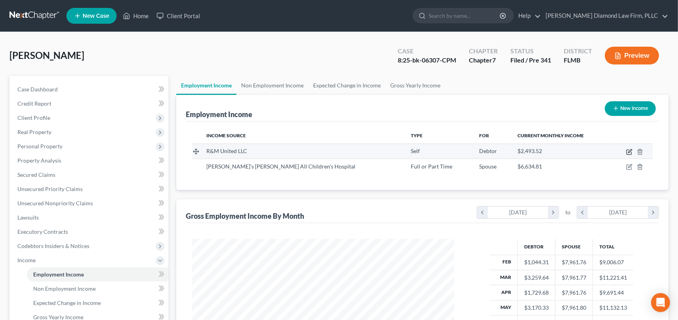
click at [628, 149] on icon "button" at bounding box center [629, 152] width 6 height 6
select select "1"
select select "9"
select select "0"
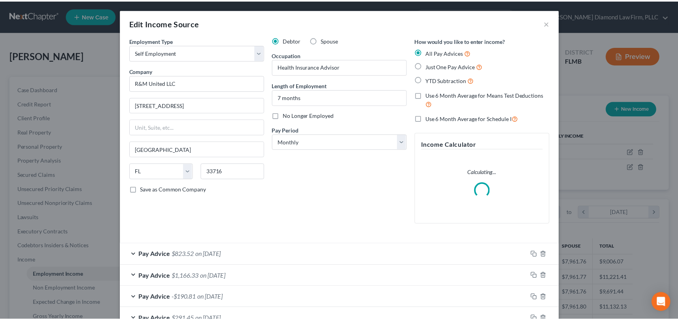
scroll to position [141, 280]
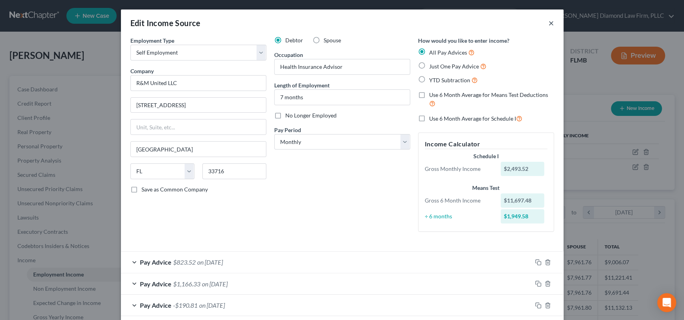
drag, startPoint x: 546, startPoint y: 23, endPoint x: 546, endPoint y: 28, distance: 4.7
click at [548, 23] on button "×" at bounding box center [551, 22] width 6 height 9
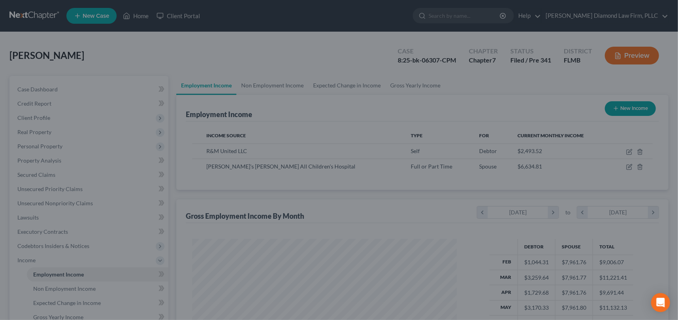
scroll to position [394952, 394815]
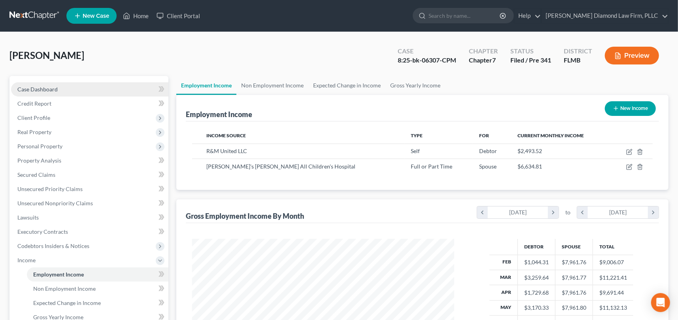
click at [48, 88] on span "Case Dashboard" at bounding box center [37, 89] width 40 height 7
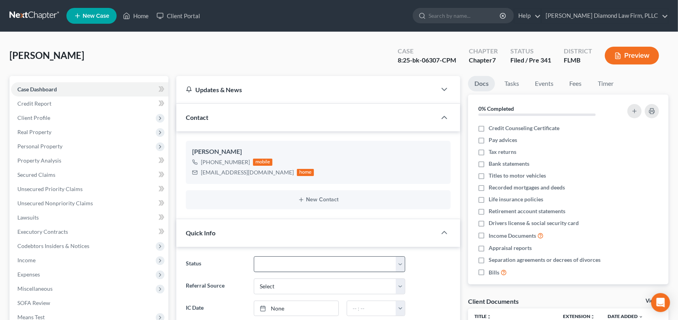
scroll to position [141, 0]
drag, startPoint x: 399, startPoint y: 263, endPoint x: 391, endPoint y: 256, distance: 10.4
click at [399, 263] on select "Discharged Discharge Litigation Dismissal Notice Dismissed Filed Filed / Pre 34…" at bounding box center [329, 264] width 151 height 16
select select "12"
click at [254, 256] on select "Discharged Discharge Litigation Dismissal Notice Dismissed Filed Filed / Pre 34…" at bounding box center [329, 264] width 151 height 16
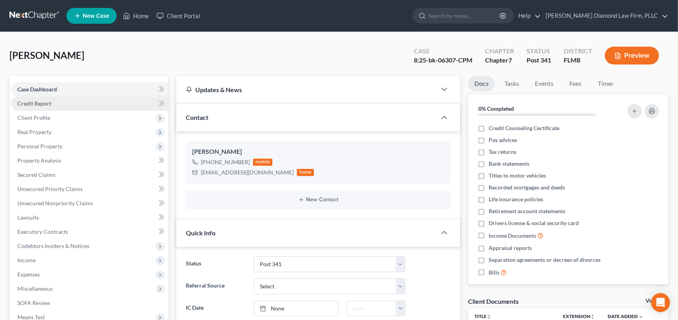
click at [58, 104] on link "Credit Report" at bounding box center [89, 103] width 157 height 14
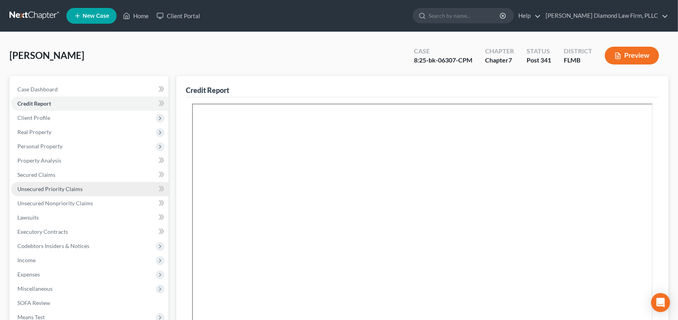
click at [61, 186] on span "Unsecured Priority Claims" at bounding box center [49, 188] width 65 height 7
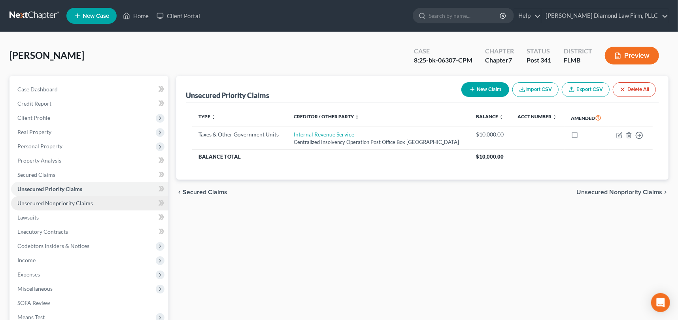
click at [46, 202] on span "Unsecured Nonpriority Claims" at bounding box center [54, 203] width 75 height 7
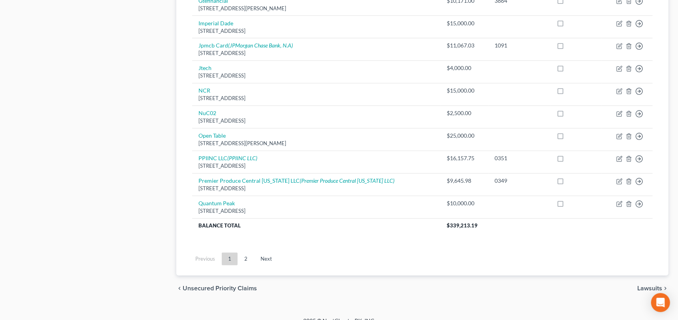
scroll to position [593, 0]
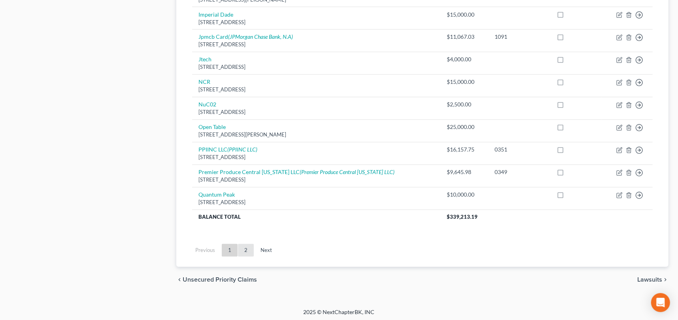
click at [246, 248] on link "2" at bounding box center [246, 250] width 16 height 13
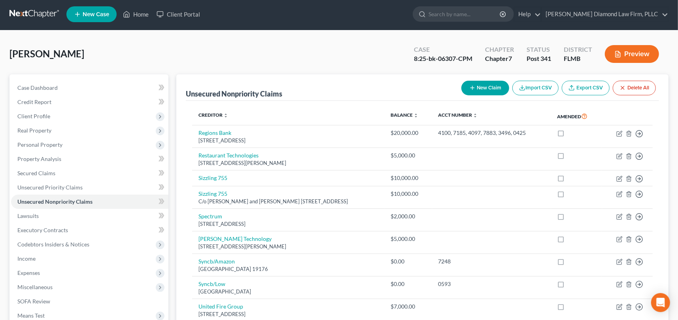
scroll to position [0, 0]
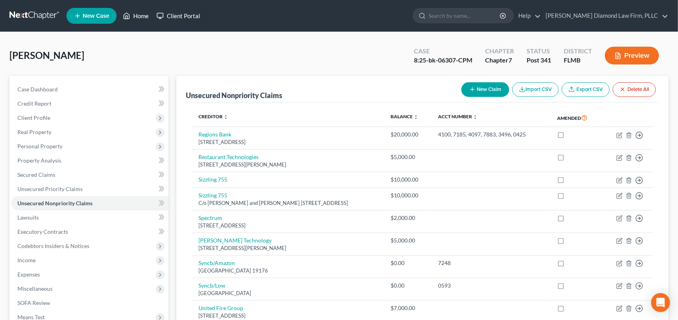
drag, startPoint x: 148, startPoint y: 14, endPoint x: 160, endPoint y: 23, distance: 15.0
click at [148, 14] on link "Home" at bounding box center [136, 16] width 34 height 14
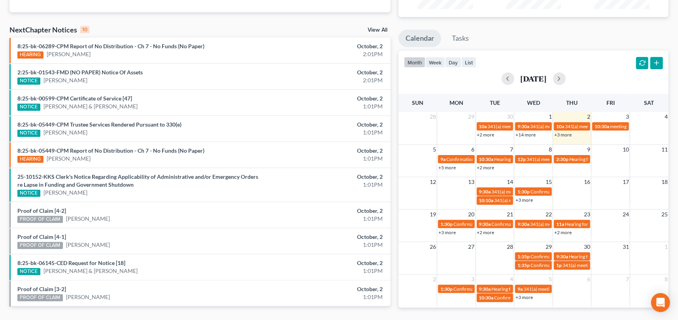
scroll to position [119, 0]
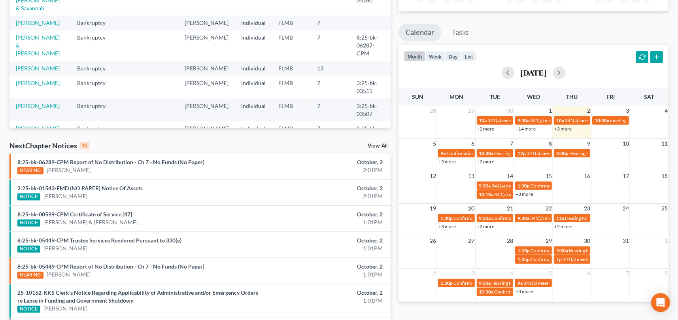
click at [567, 128] on link "+3 more" at bounding box center [562, 129] width 17 height 6
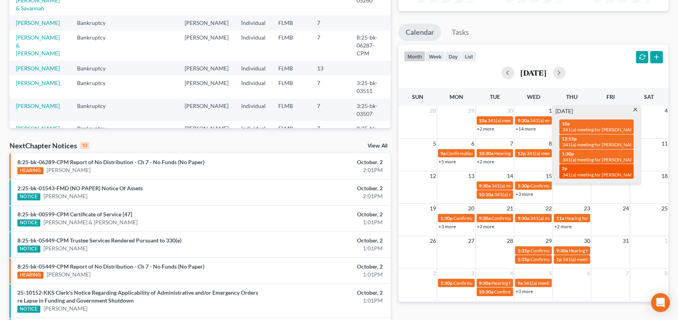
click at [606, 173] on span "341(a) meeting for [PERSON_NAME]" at bounding box center [600, 174] width 76 height 6
select select "Days"
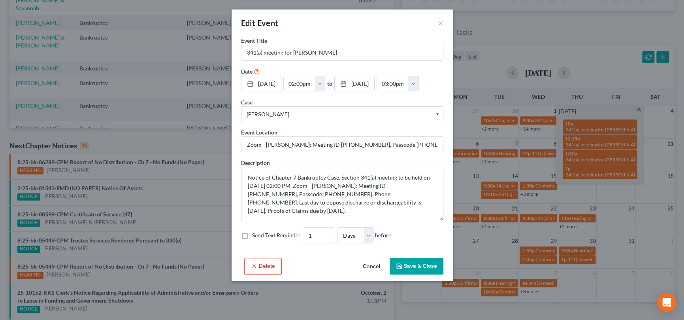
drag, startPoint x: 369, startPoint y: 261, endPoint x: 371, endPoint y: 266, distance: 4.8
click at [369, 262] on button "Cancel" at bounding box center [371, 266] width 30 height 16
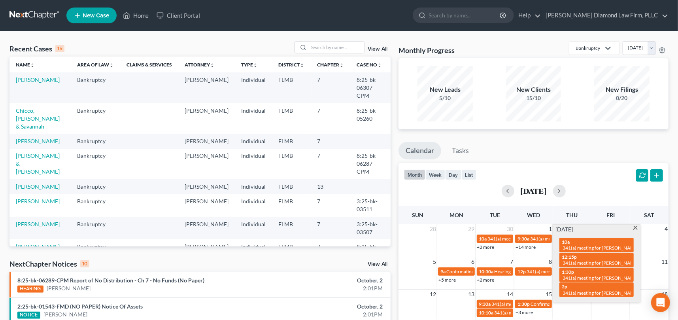
scroll to position [0, 0]
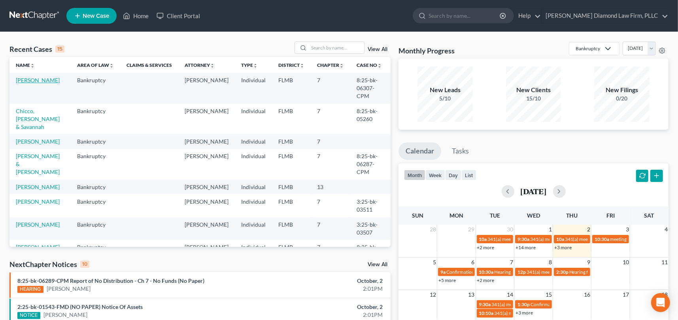
click at [24, 78] on link "[PERSON_NAME]" at bounding box center [38, 80] width 44 height 7
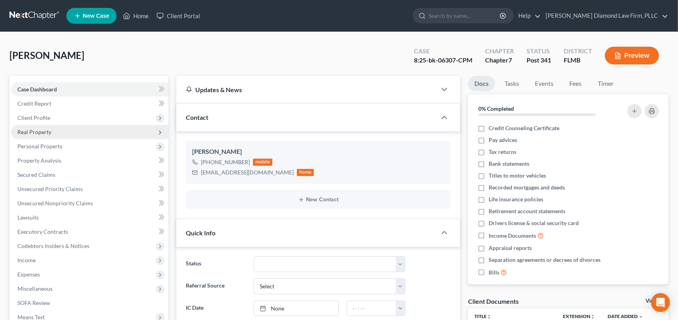
scroll to position [141, 0]
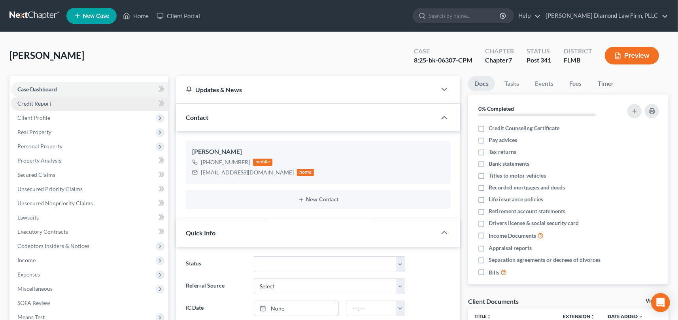
click at [40, 103] on span "Credit Report" at bounding box center [34, 103] width 34 height 7
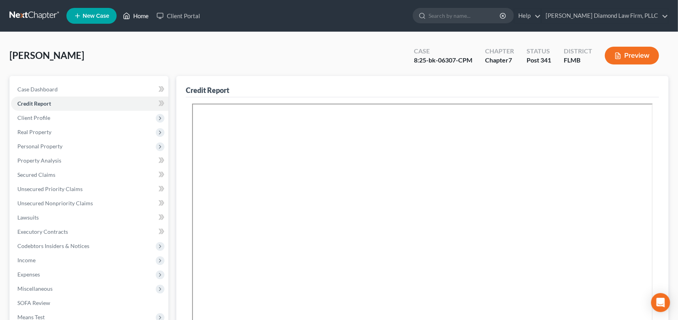
click at [142, 12] on link "Home" at bounding box center [136, 16] width 34 height 14
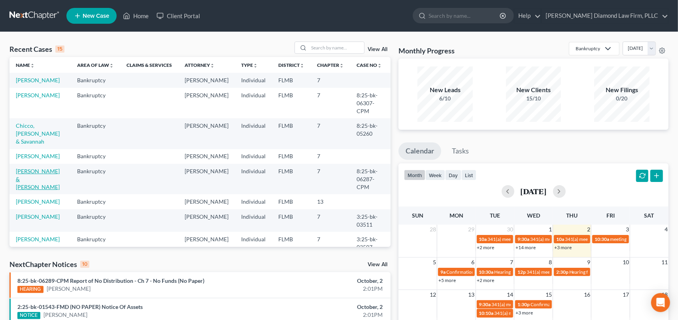
click at [28, 171] on link "[PERSON_NAME] & [PERSON_NAME]" at bounding box center [38, 179] width 44 height 23
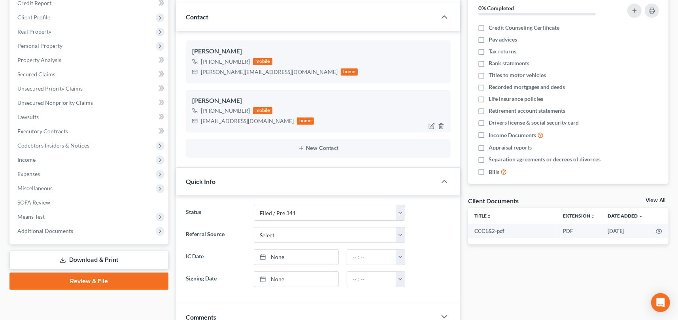
scroll to position [119, 0]
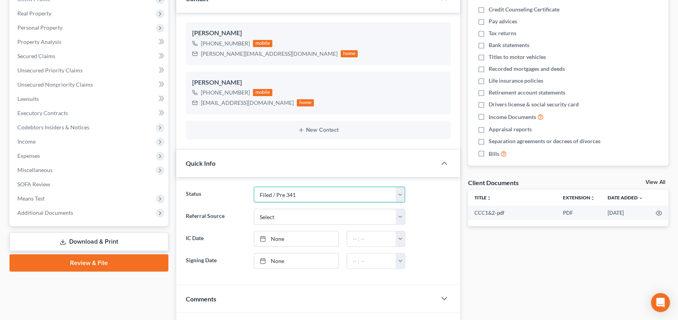
drag, startPoint x: 401, startPoint y: 192, endPoint x: 398, endPoint y: 186, distance: 6.7
click at [401, 192] on select "Discharged Discharge Litigation Dismissal Notice Dismissed Filed Filed / Pre 34…" at bounding box center [329, 194] width 151 height 16
select select "12"
click at [254, 186] on select "Discharged Discharge Litigation Dismissal Notice Dismissed Filed Filed / Pre 34…" at bounding box center [329, 194] width 151 height 16
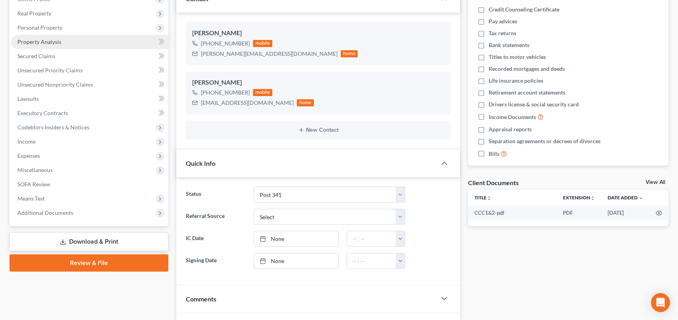
click at [49, 38] on link "Property Analysis" at bounding box center [89, 42] width 157 height 14
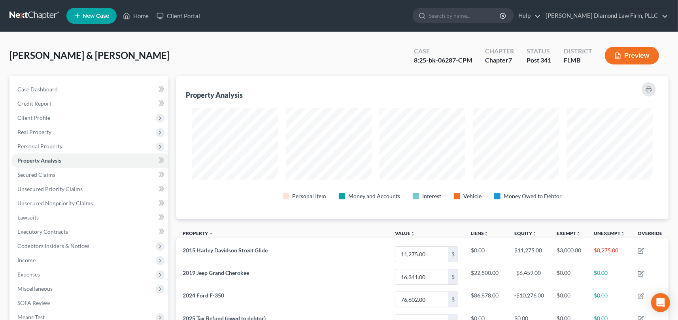
scroll to position [143, 492]
click at [138, 17] on link "Home" at bounding box center [136, 16] width 34 height 14
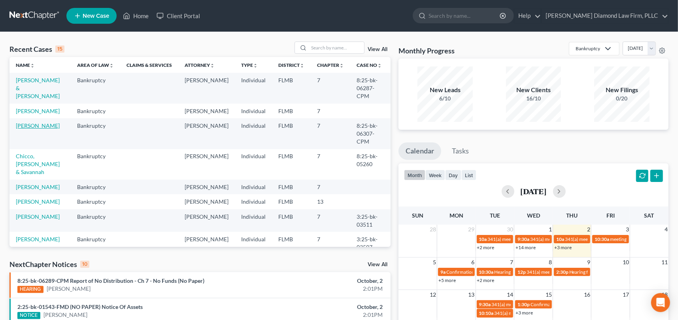
click at [39, 125] on link "[PERSON_NAME]" at bounding box center [38, 125] width 44 height 7
select select "12"
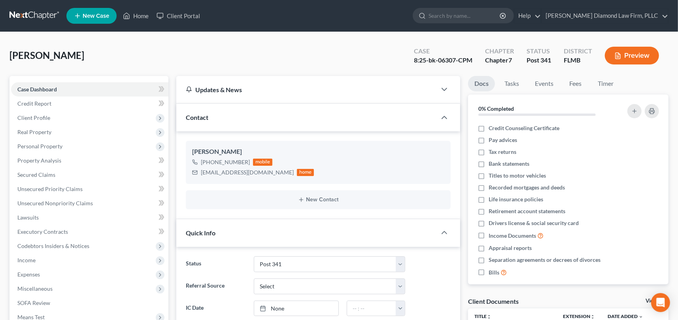
scroll to position [141, 0]
click at [143, 17] on link "Home" at bounding box center [136, 16] width 34 height 14
